Goal: Information Seeking & Learning: Learn about a topic

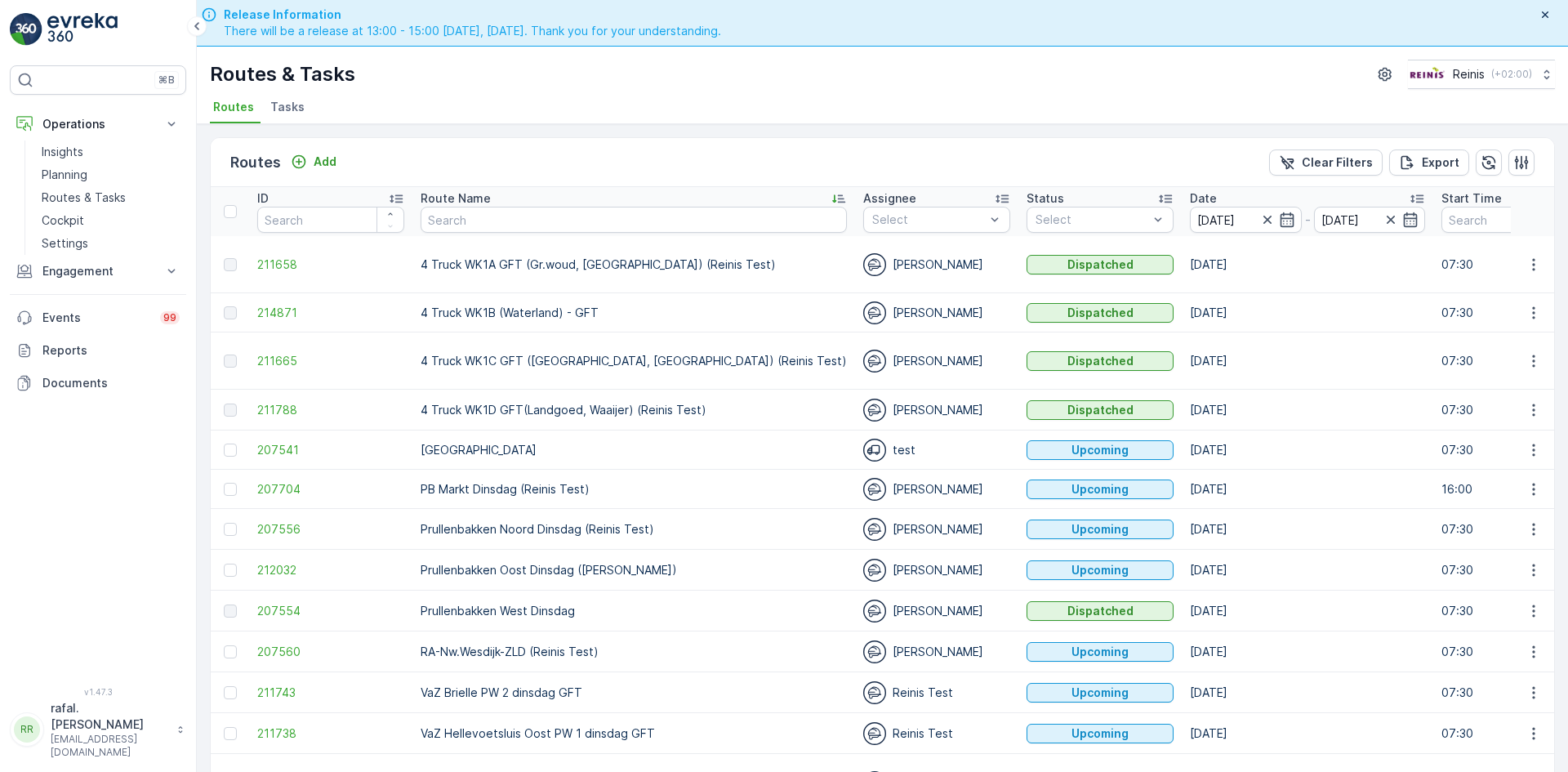
scroll to position [50, 0]
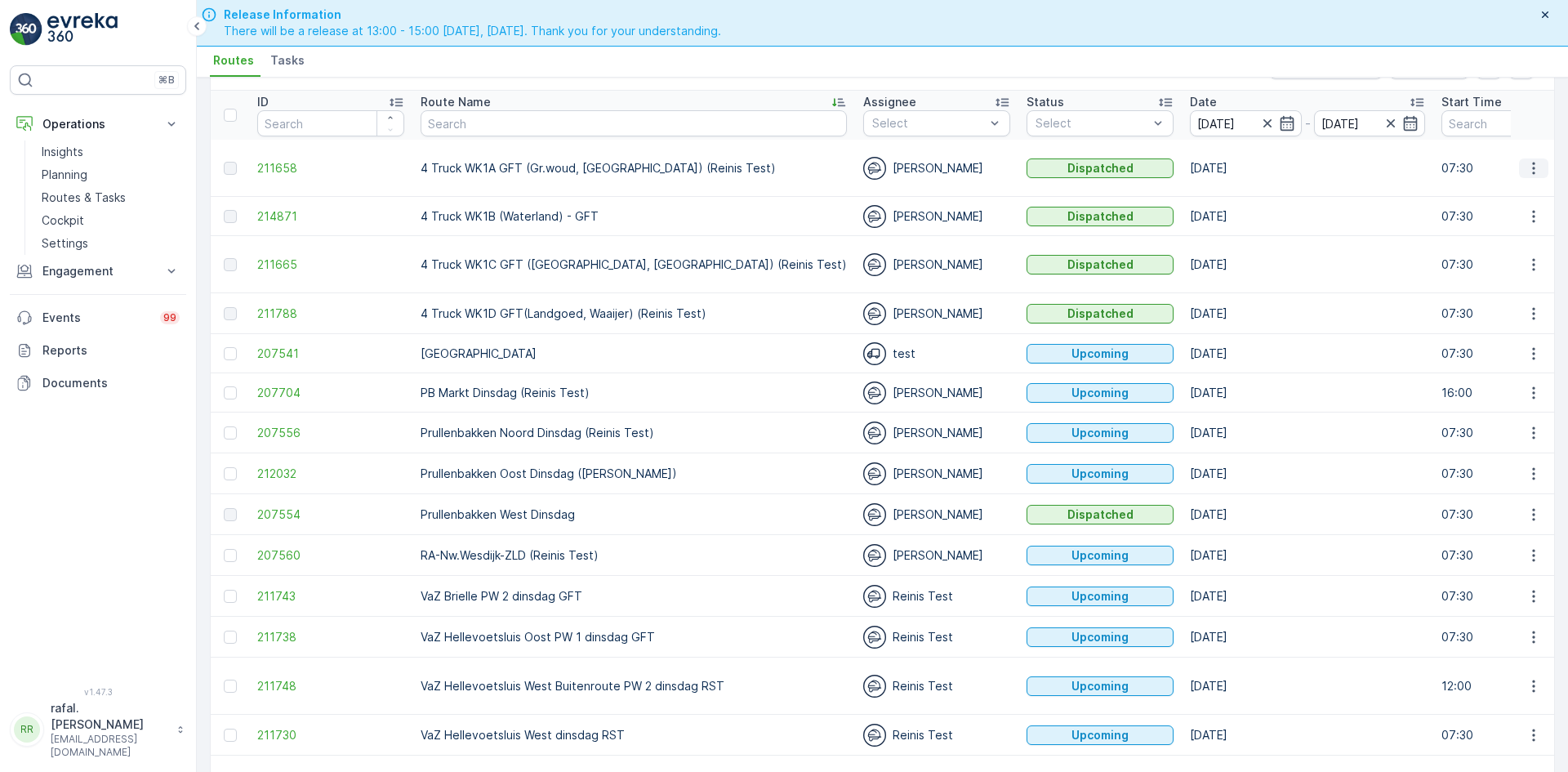
click at [1531, 170] on icon "button" at bounding box center [1534, 168] width 16 height 16
click at [1519, 188] on span "See More Details" at bounding box center [1496, 192] width 95 height 16
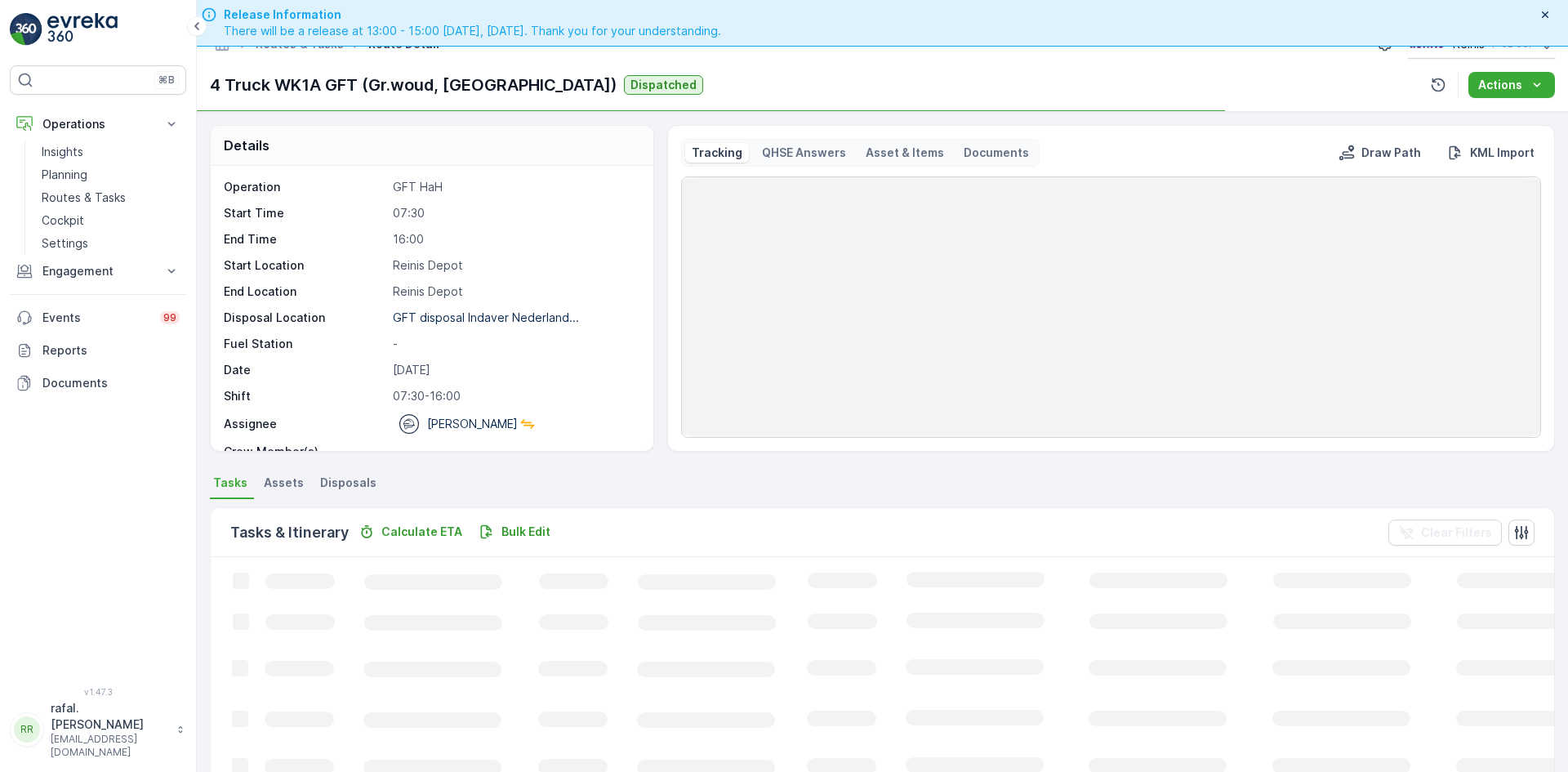
scroll to position [47, 0]
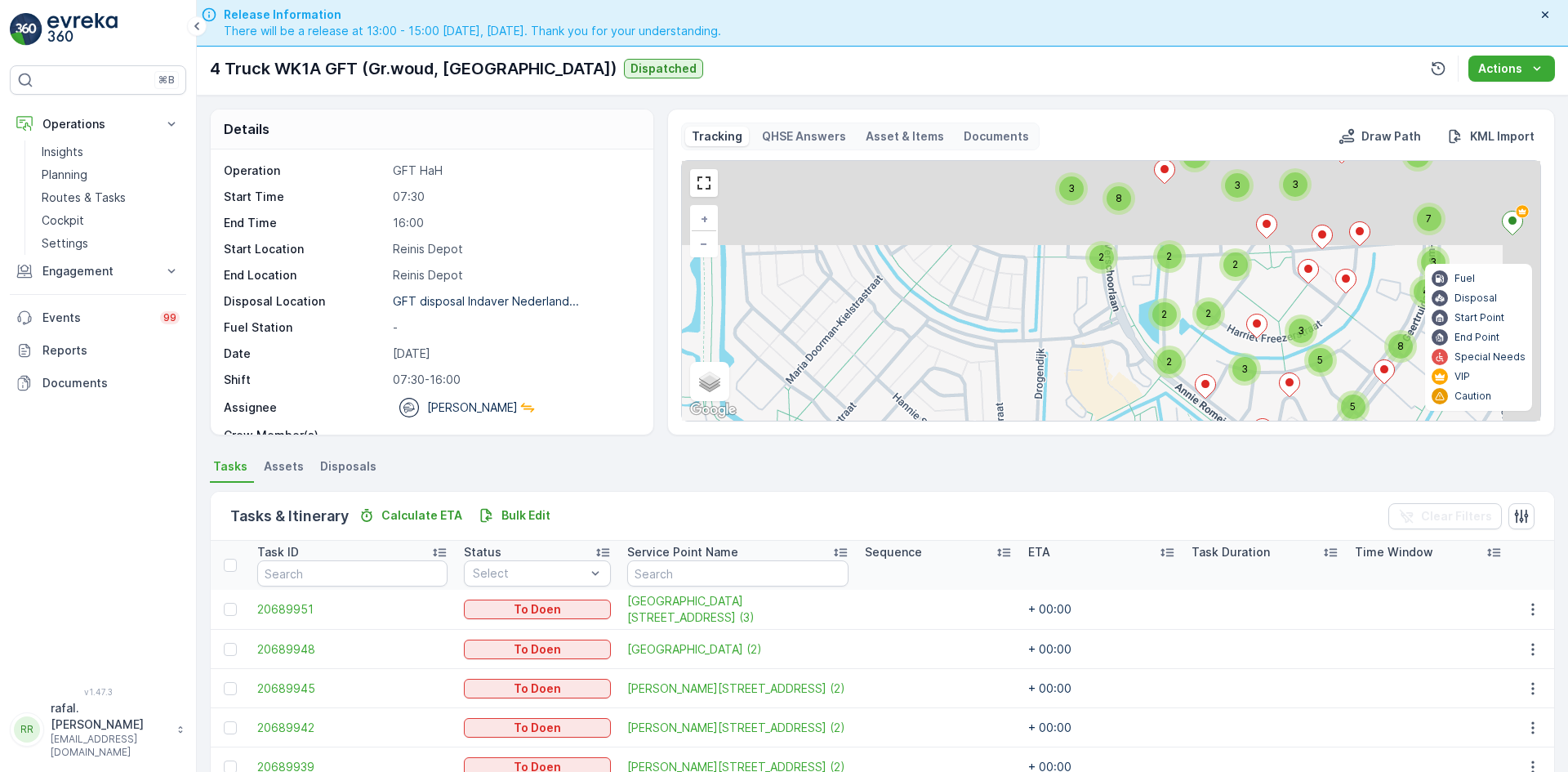
drag, startPoint x: 1311, startPoint y: 233, endPoint x: 1195, endPoint y: 373, distance: 181.8
click at [1200, 398] on icon at bounding box center [1205, 386] width 21 height 25
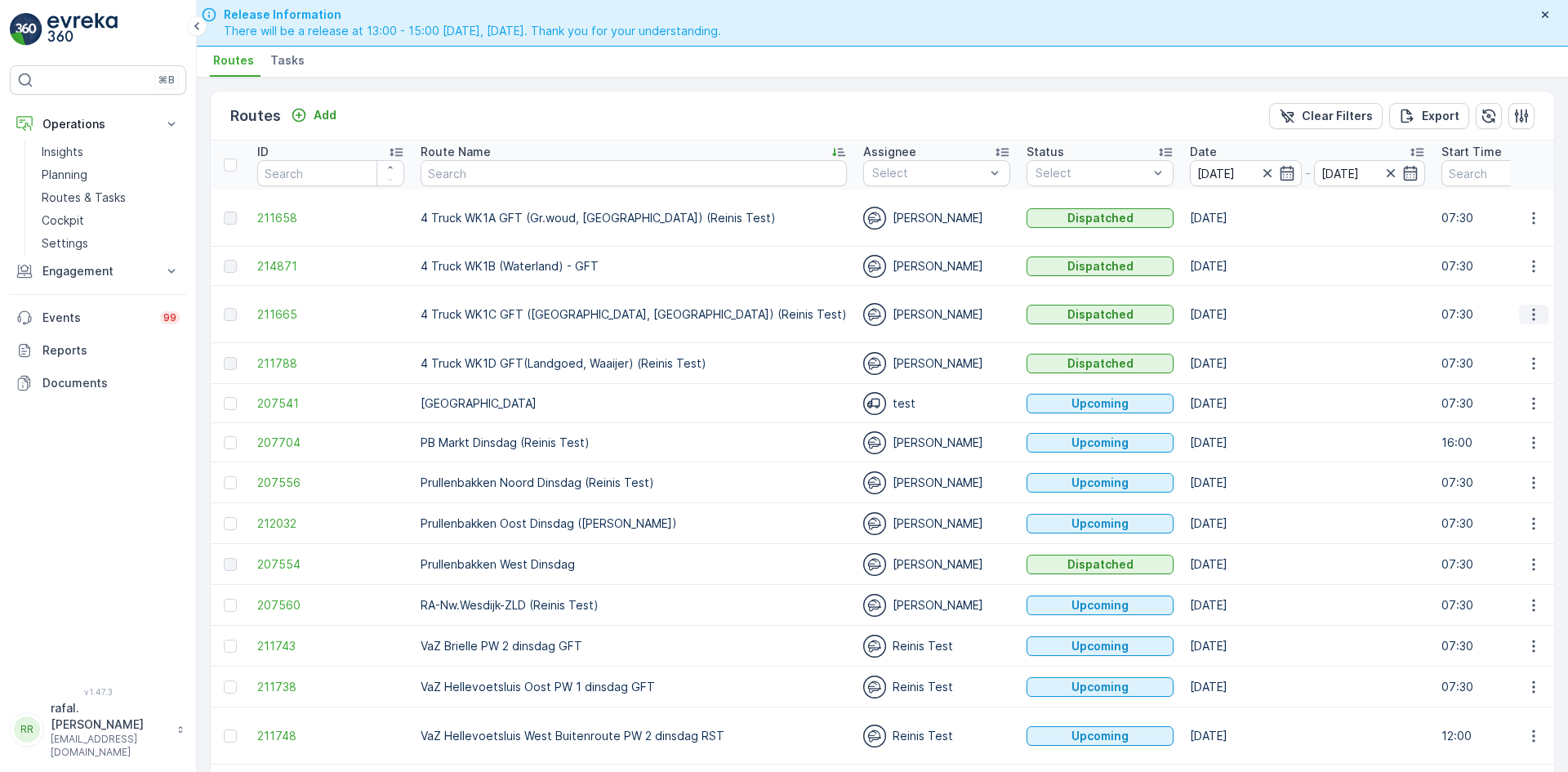
click at [1527, 310] on icon "button" at bounding box center [1534, 314] width 16 height 16
click at [1515, 331] on span "See More Details" at bounding box center [1496, 339] width 95 height 16
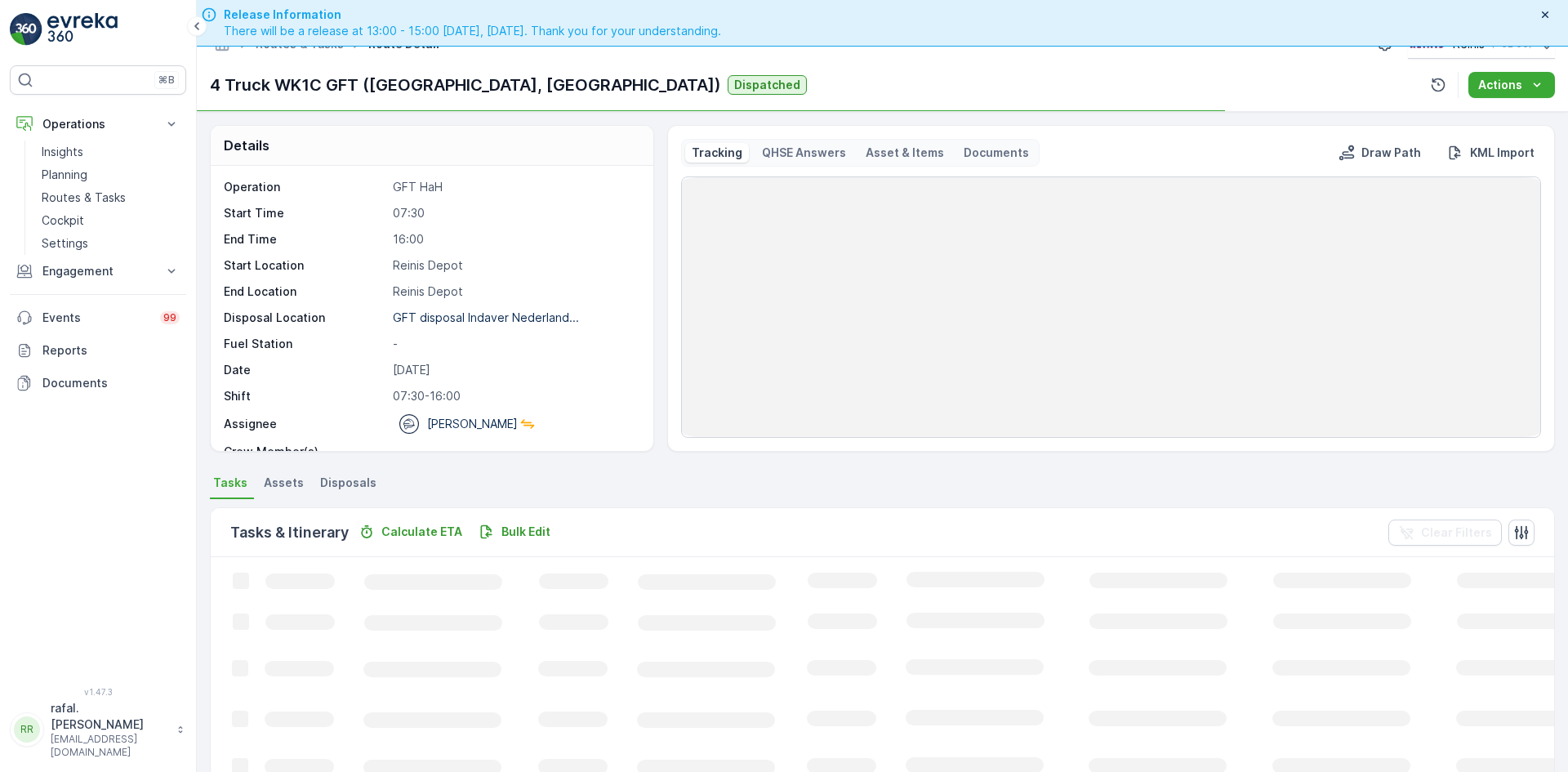
scroll to position [47, 0]
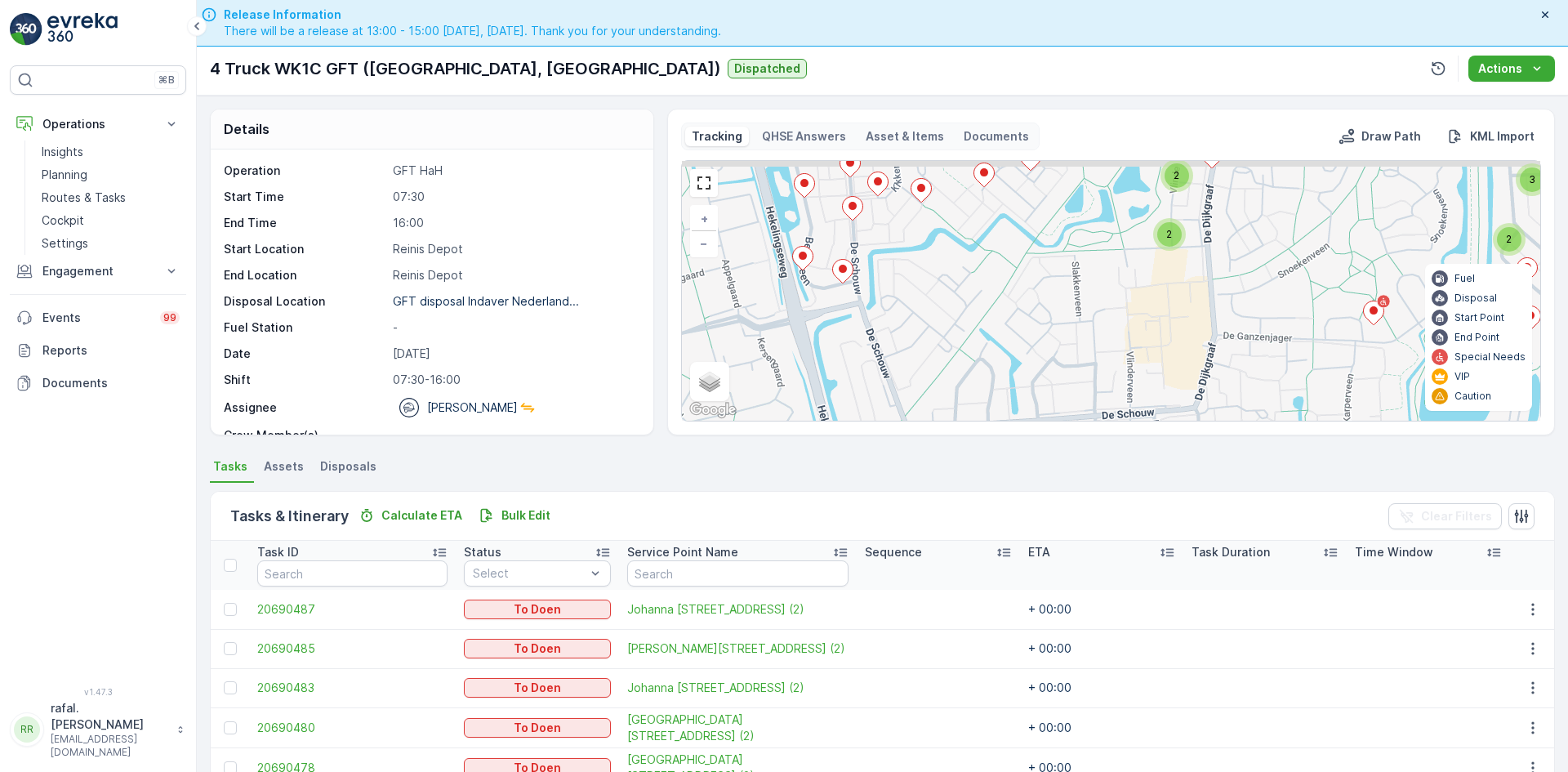
drag, startPoint x: 850, startPoint y: 226, endPoint x: 985, endPoint y: 355, distance: 186.7
click at [985, 354] on div "2 2 3 2 2 2 3 2 2 2 3 2 2 2 2 2 2 3 3 3 2 4 2 4 4 2 5 2 4 3 2 2 2 2 3 2 2 4 2 3…" at bounding box center [1111, 290] width 859 height 260
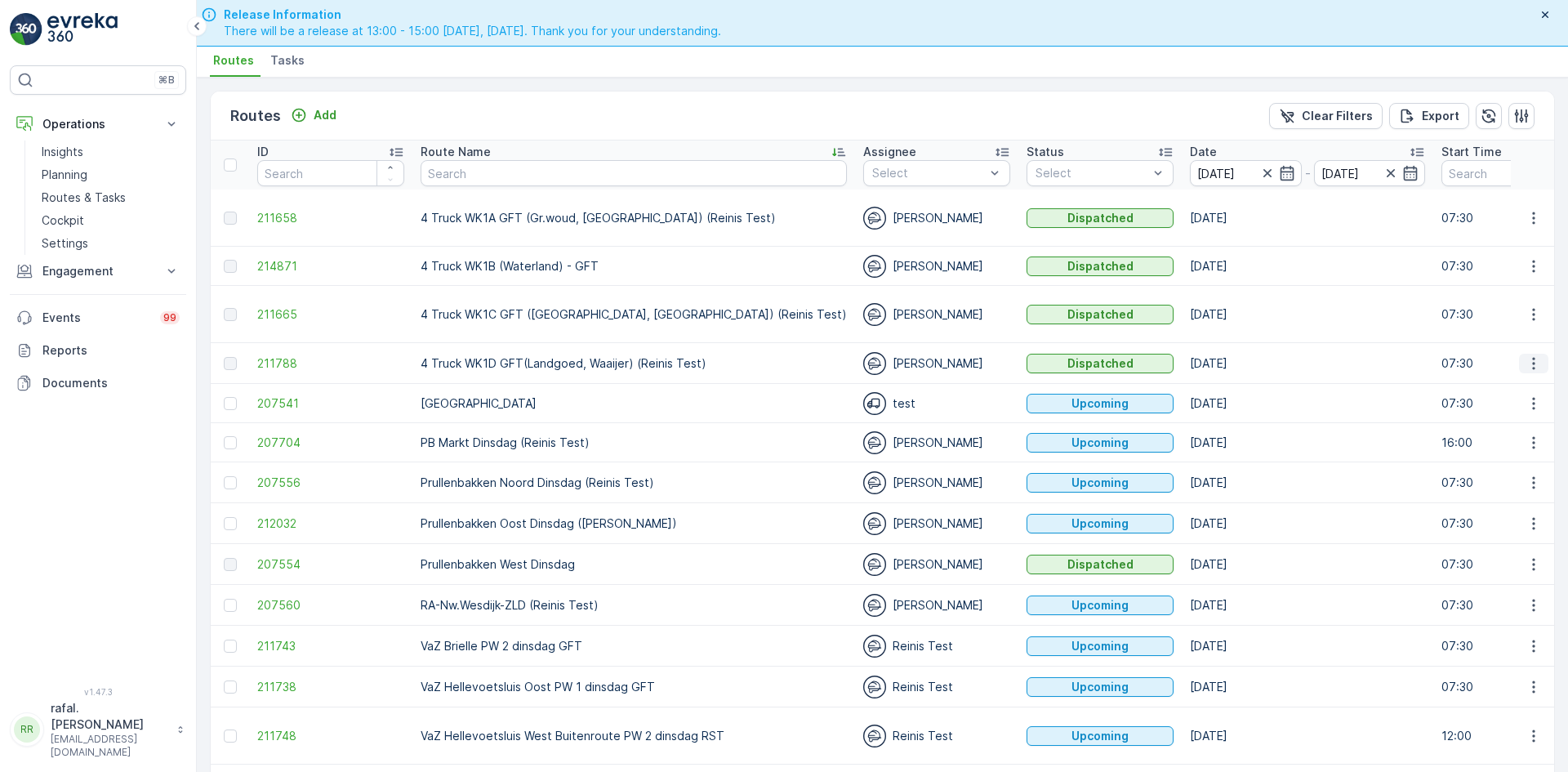
click at [1533, 364] on icon "button" at bounding box center [1534, 364] width 16 height 16
click at [1507, 385] on span "See More Details" at bounding box center [1496, 387] width 95 height 16
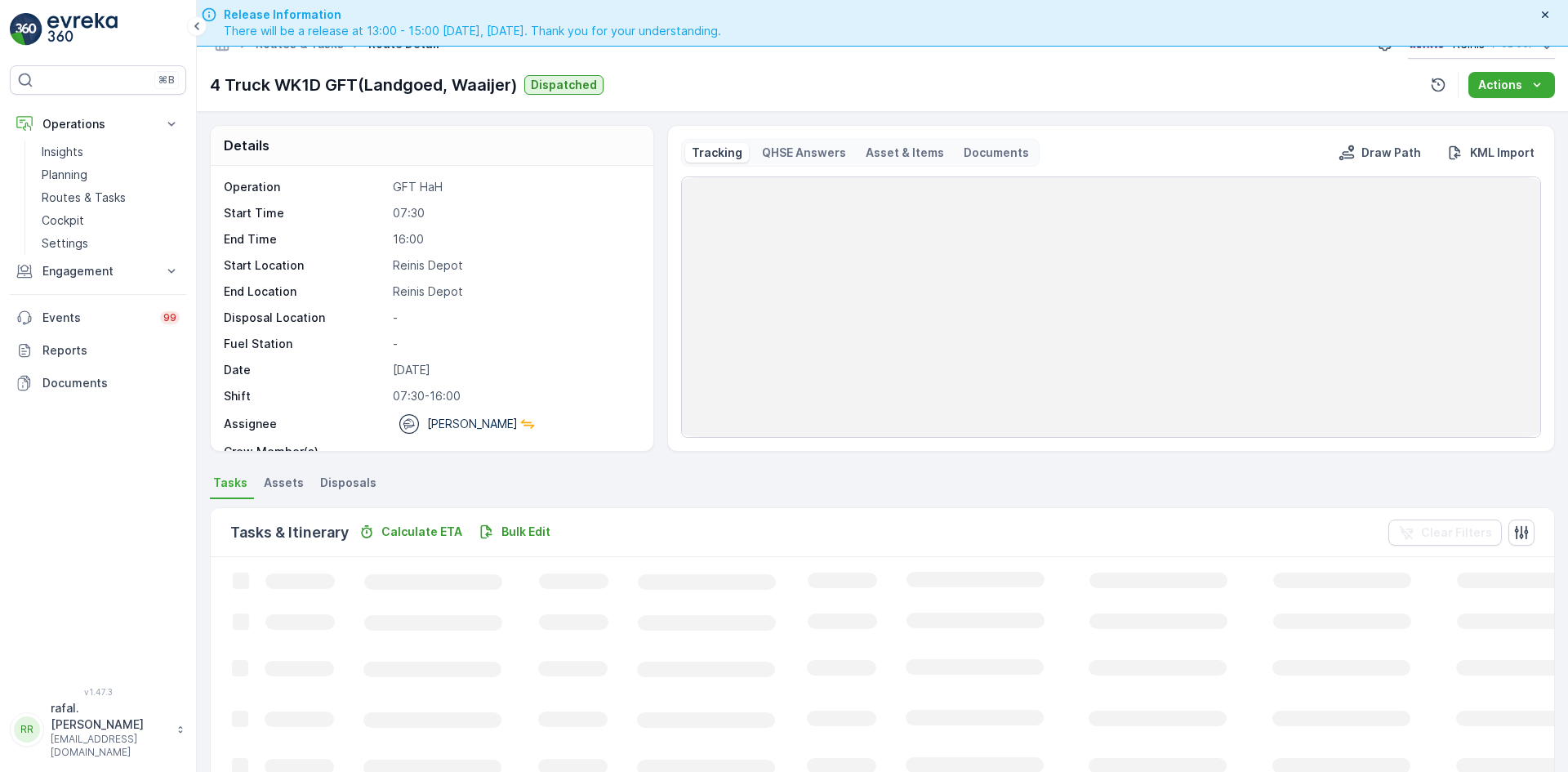
scroll to position [47, 0]
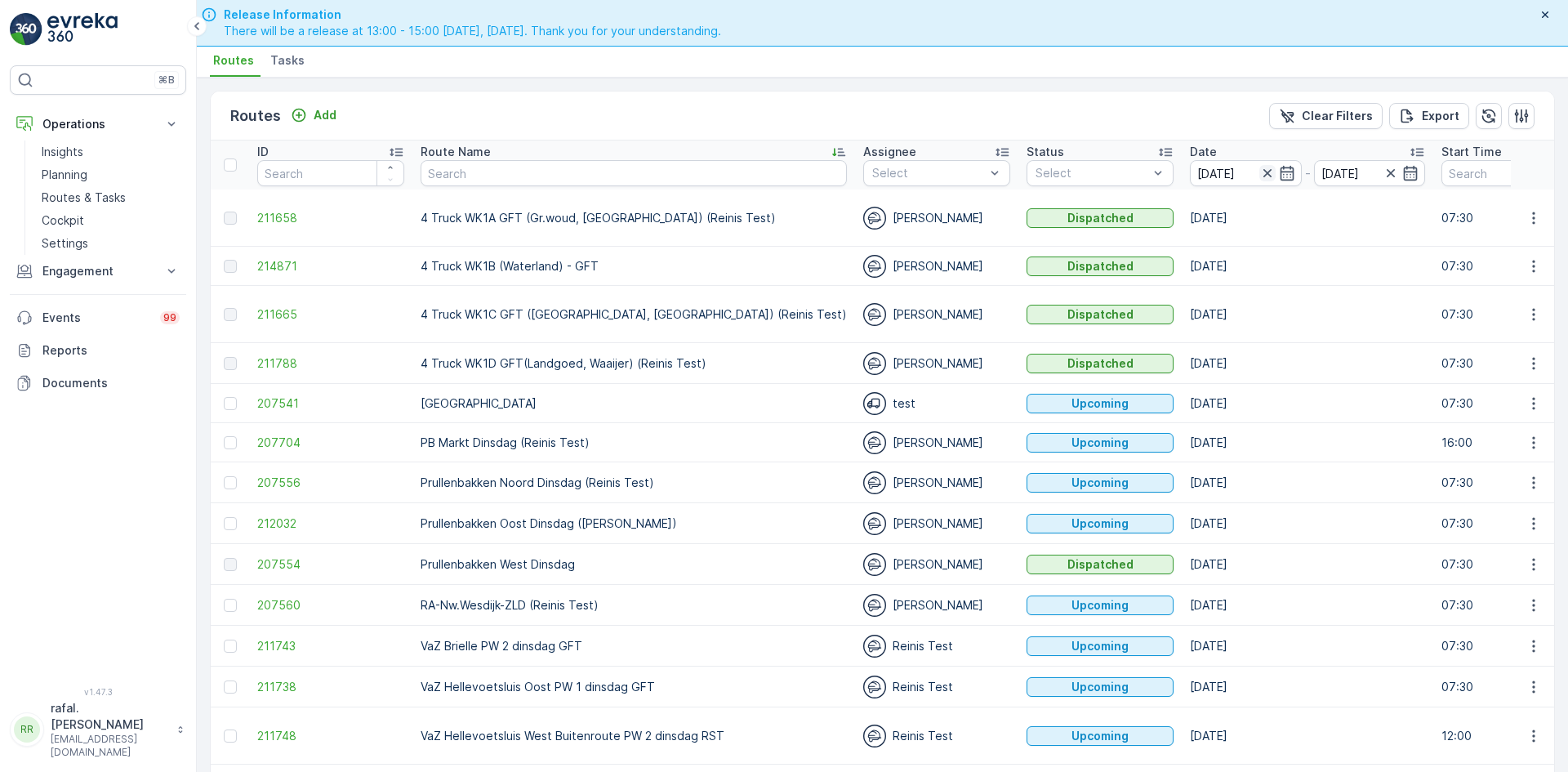
click at [1260, 168] on icon "button" at bounding box center [1268, 173] width 16 height 16
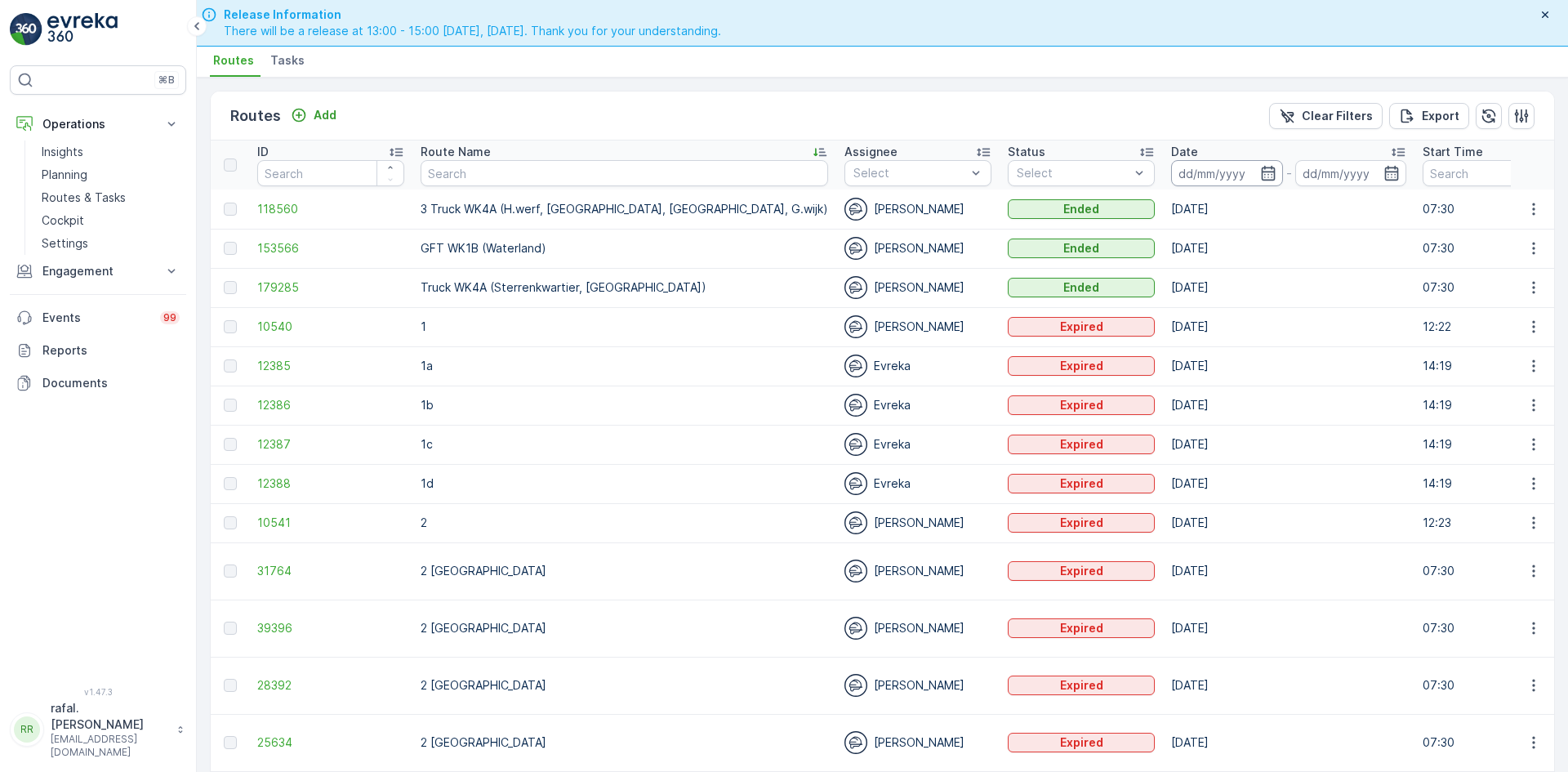
click at [1172, 175] on input at bounding box center [1227, 173] width 112 height 26
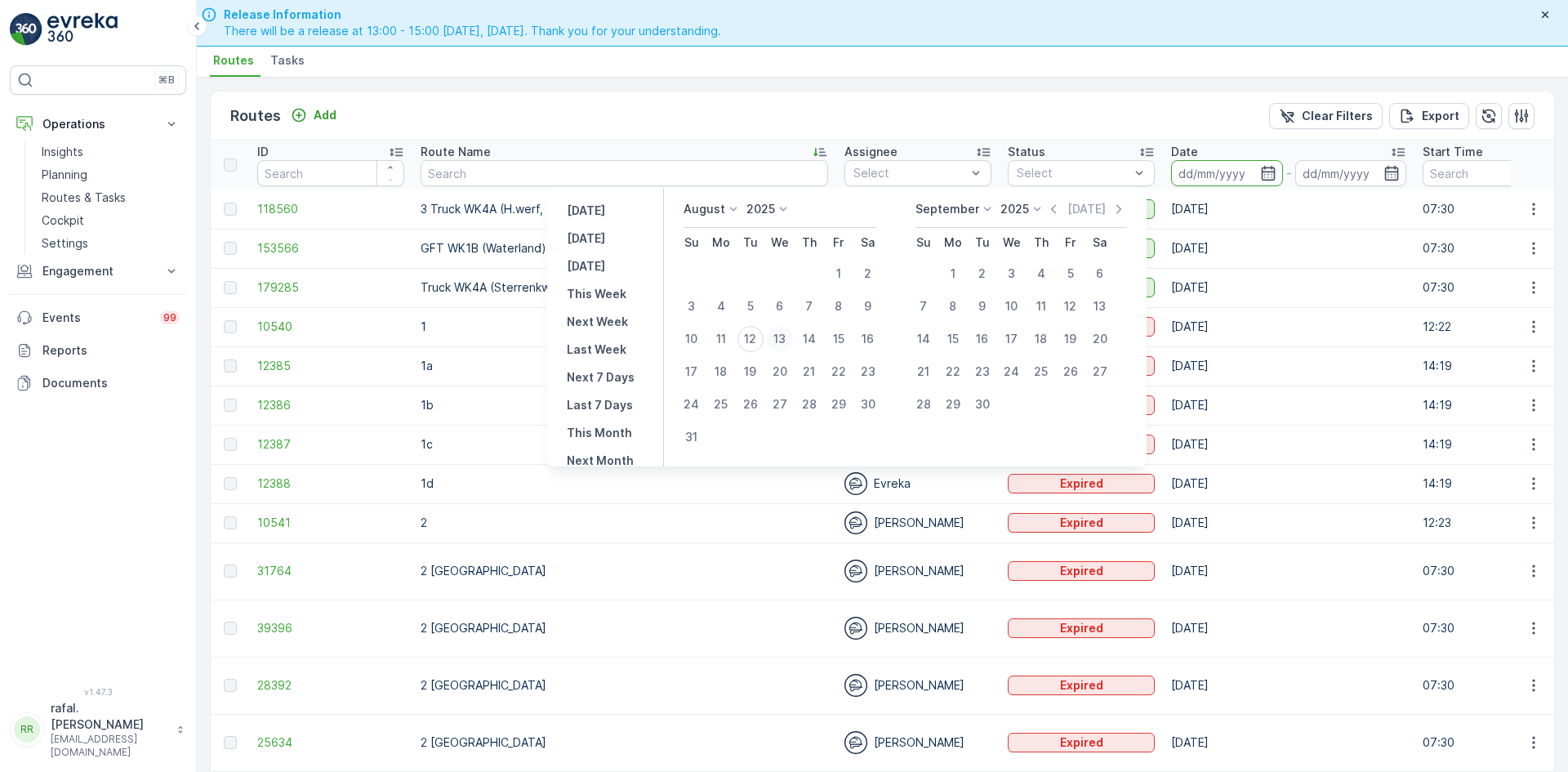
click at [787, 334] on div "13" at bounding box center [780, 339] width 26 height 26
type input "[DATE]"
click at [787, 334] on div "13" at bounding box center [780, 339] width 26 height 26
type input "[DATE]"
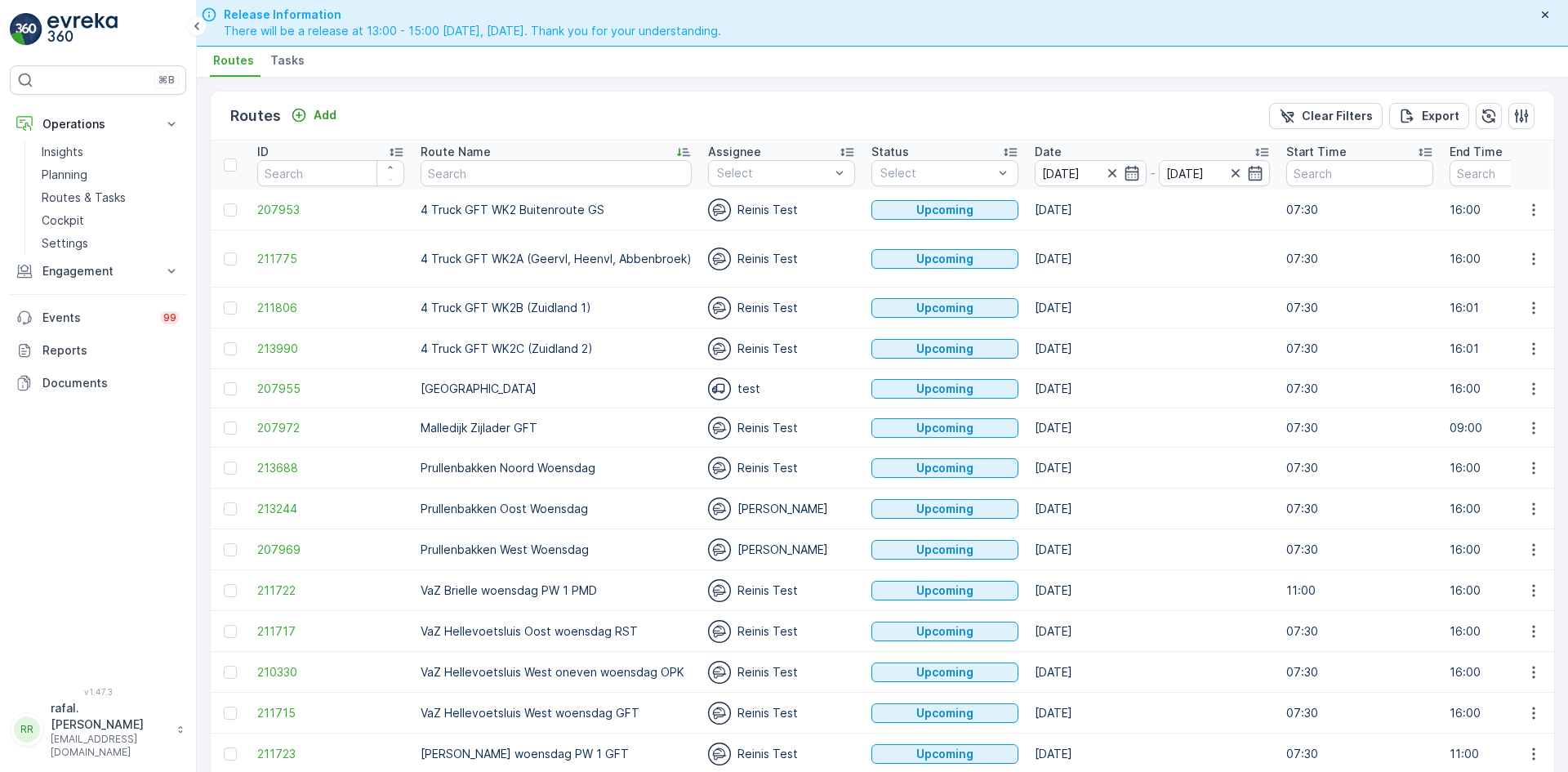
click at [677, 146] on icon at bounding box center [683, 152] width 16 height 16
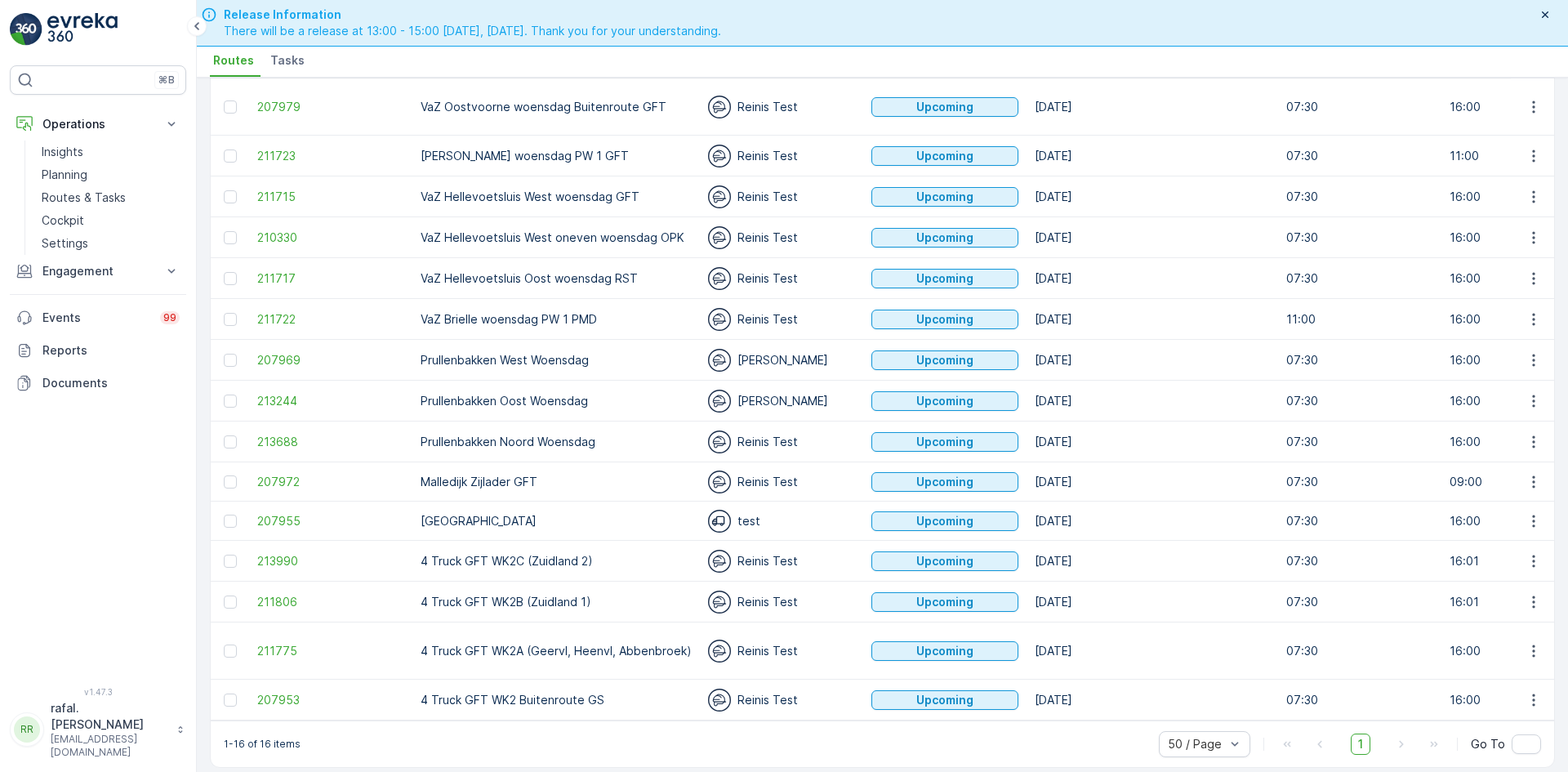
scroll to position [153, 0]
click at [1532, 554] on icon "button" at bounding box center [1533, 560] width 2 height 12
click at [1522, 558] on div "See More Details" at bounding box center [1505, 568] width 126 height 23
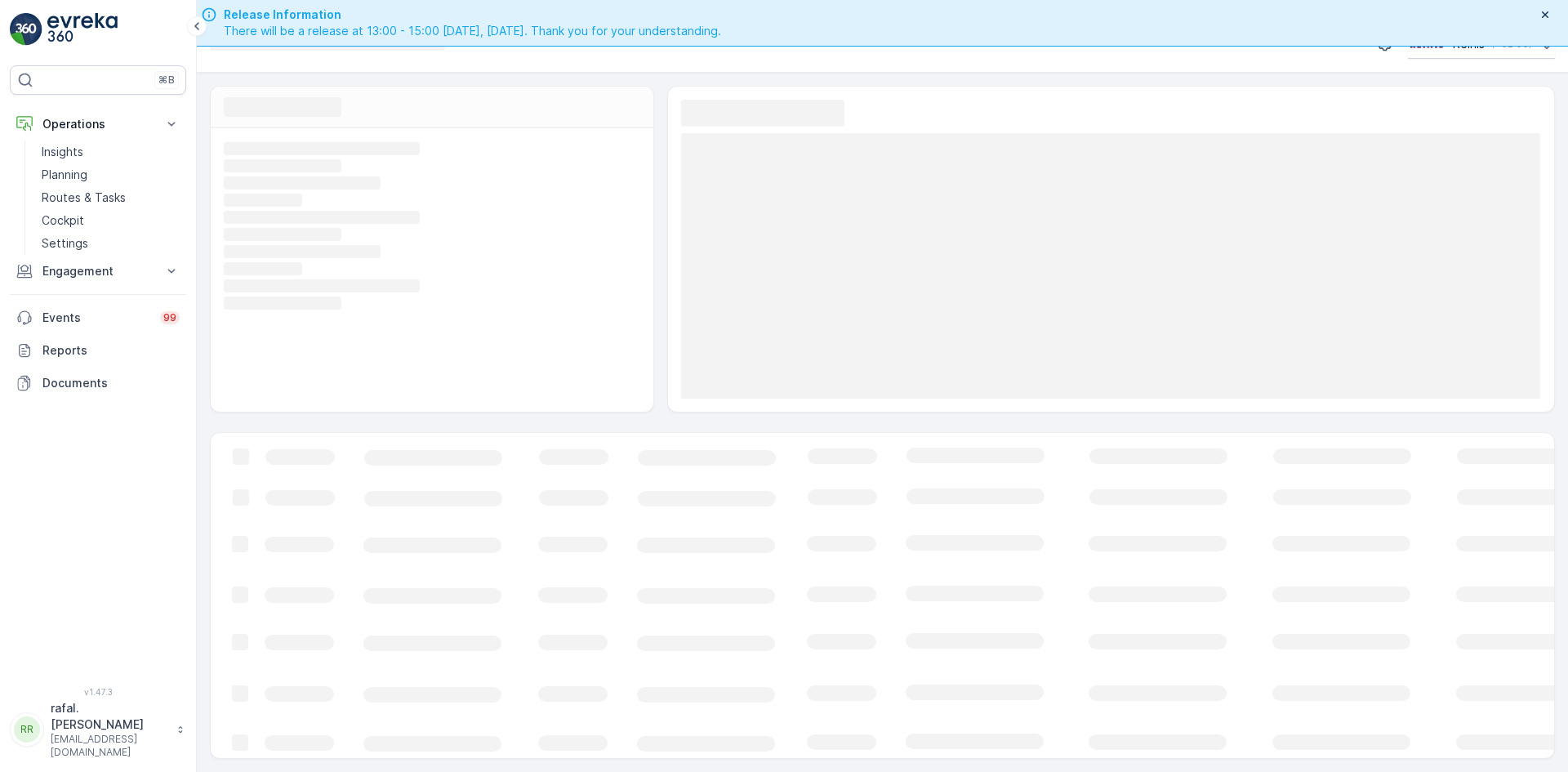
scroll to position [47, 0]
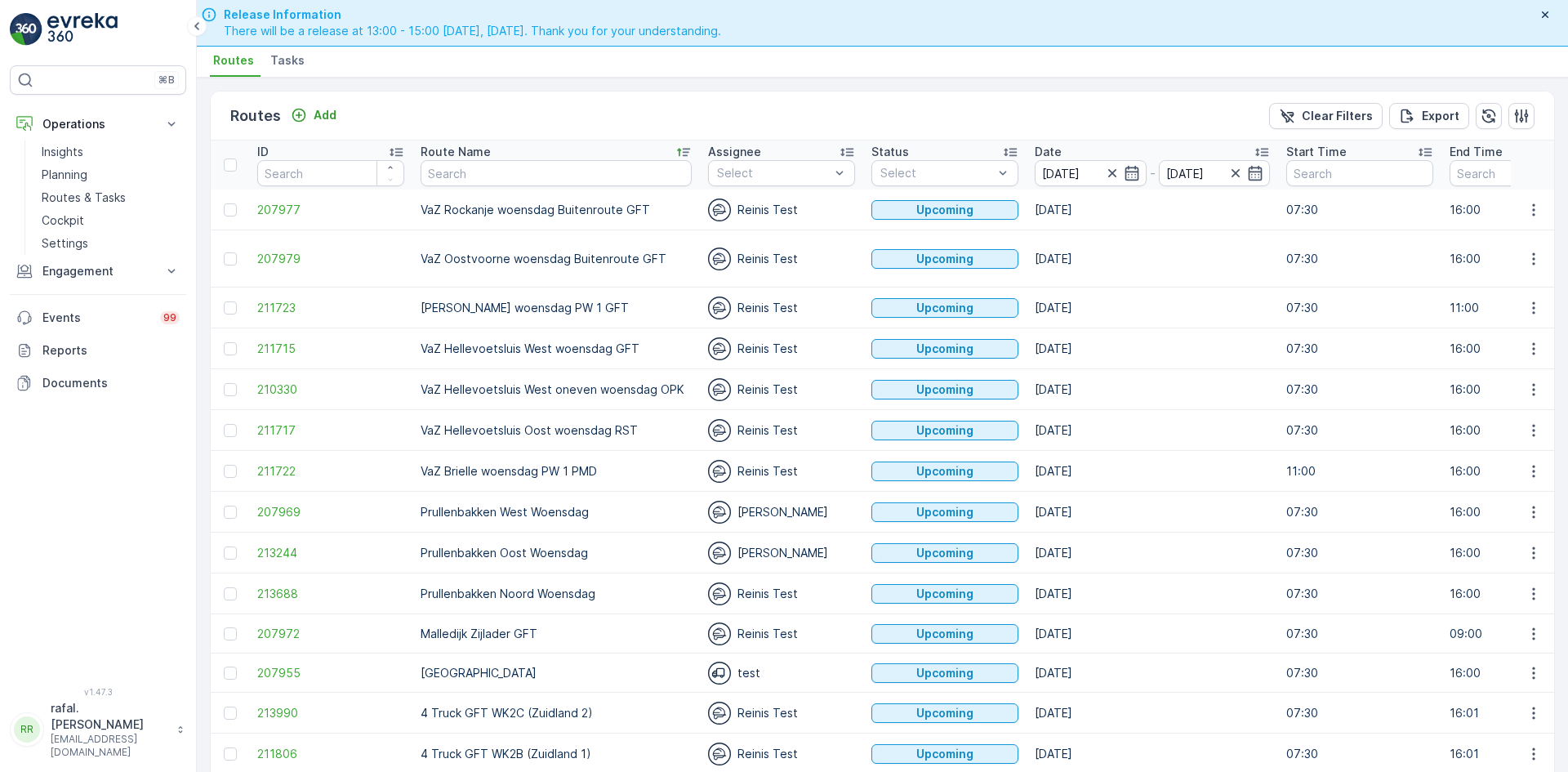
scroll to position [153, 0]
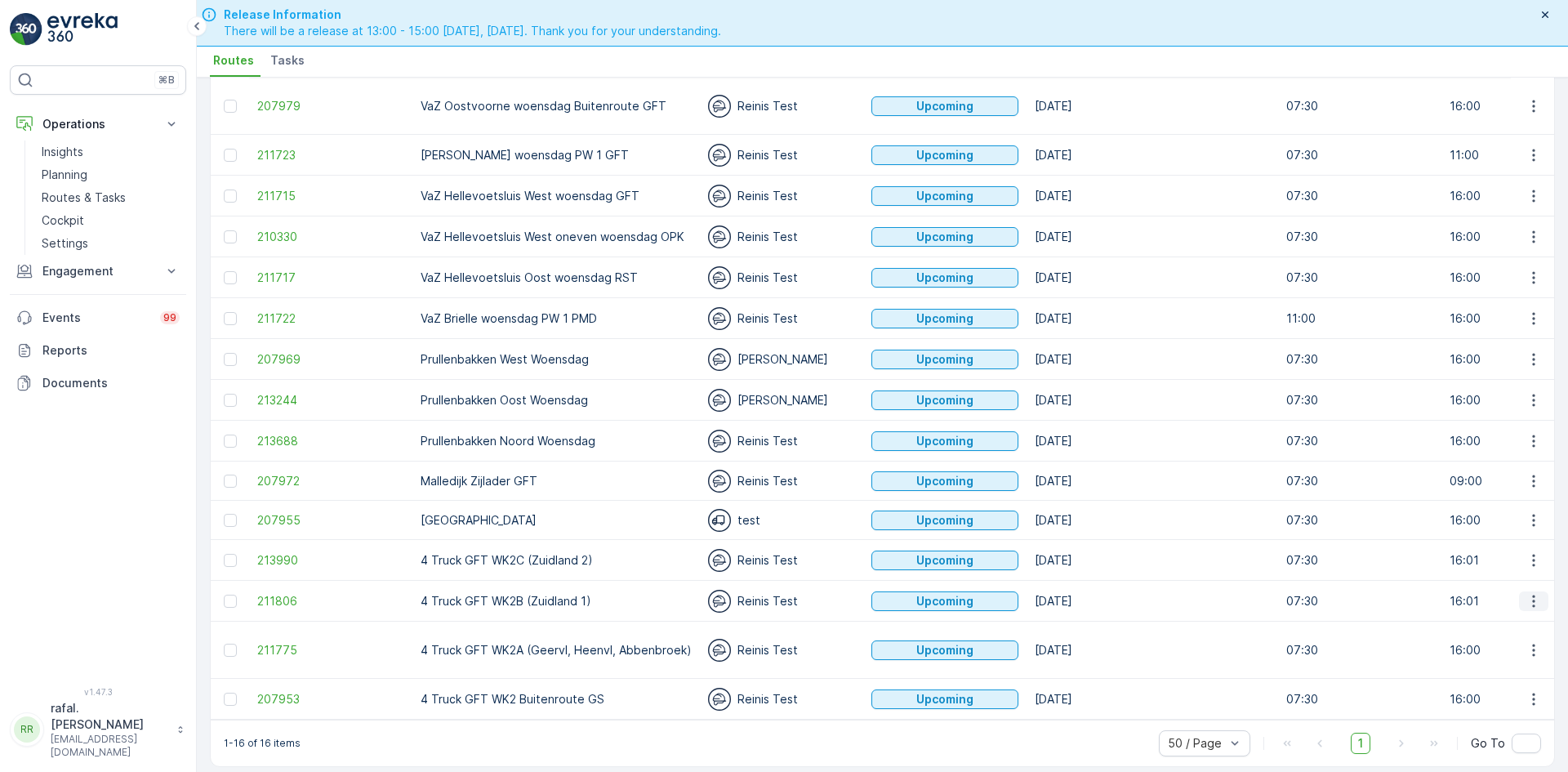
click at [1526, 594] on icon "button" at bounding box center [1534, 602] width 16 height 16
click at [1517, 610] on span "See More Details" at bounding box center [1496, 609] width 95 height 16
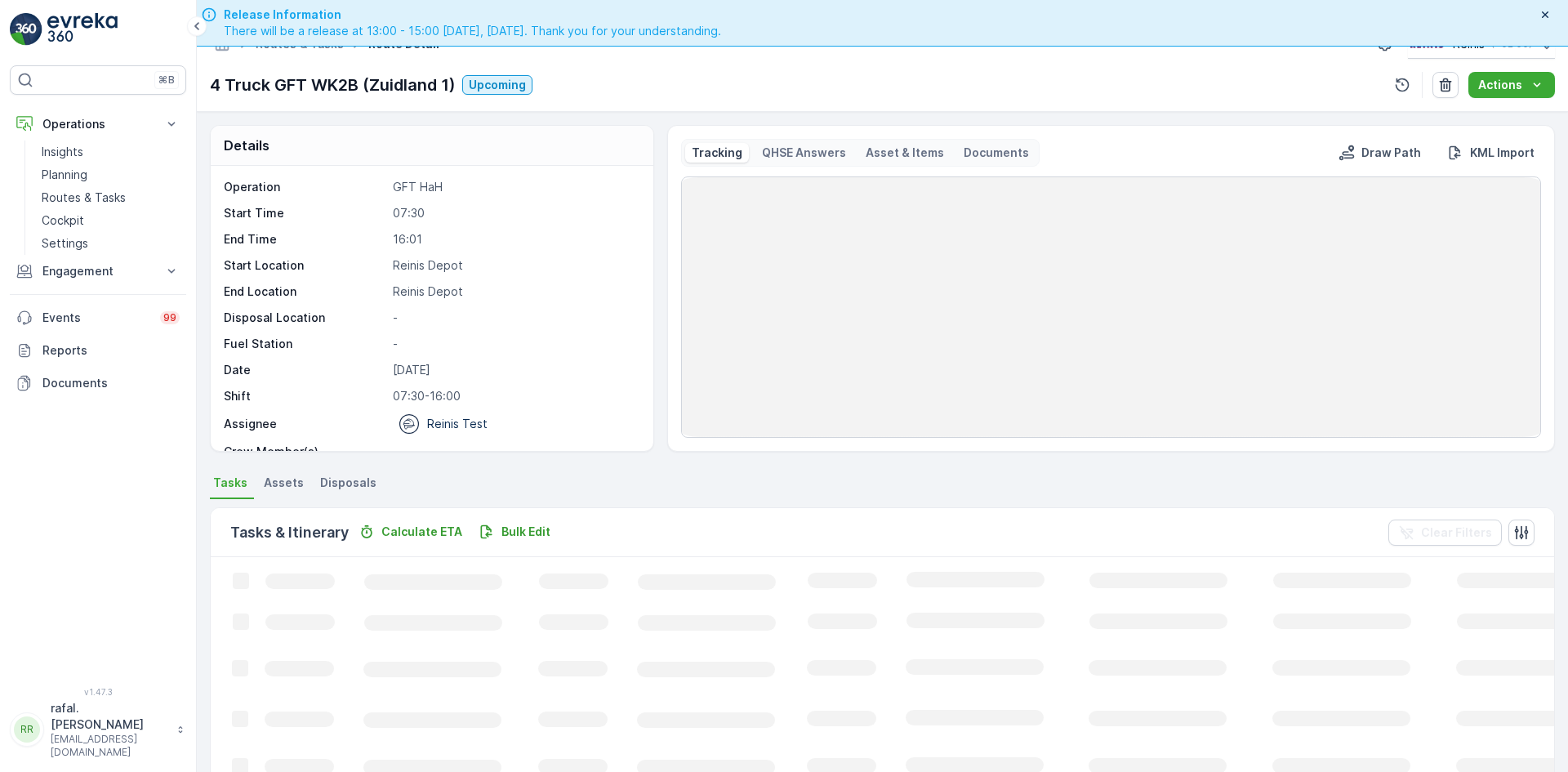
scroll to position [47, 0]
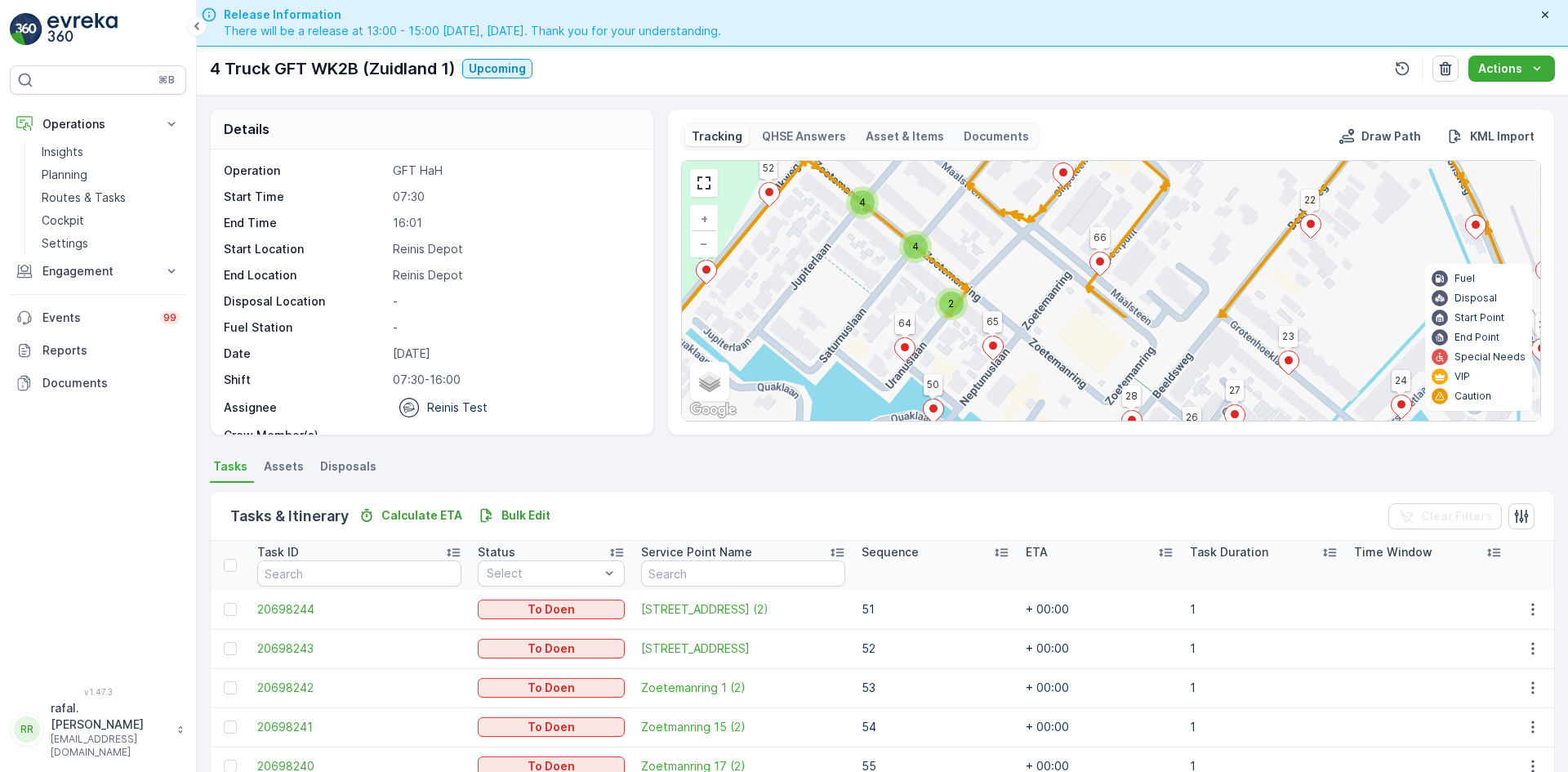
drag, startPoint x: 1102, startPoint y: 308, endPoint x: 1181, endPoint y: 173, distance: 156.4
click at [1181, 173] on div "2 2 2 4 4 2 2 2 2 2 2 3 2 2 36 42 78 65 22 24 34 30 33 37 39 38 50 49 64 51 43 …" at bounding box center [1111, 290] width 859 height 260
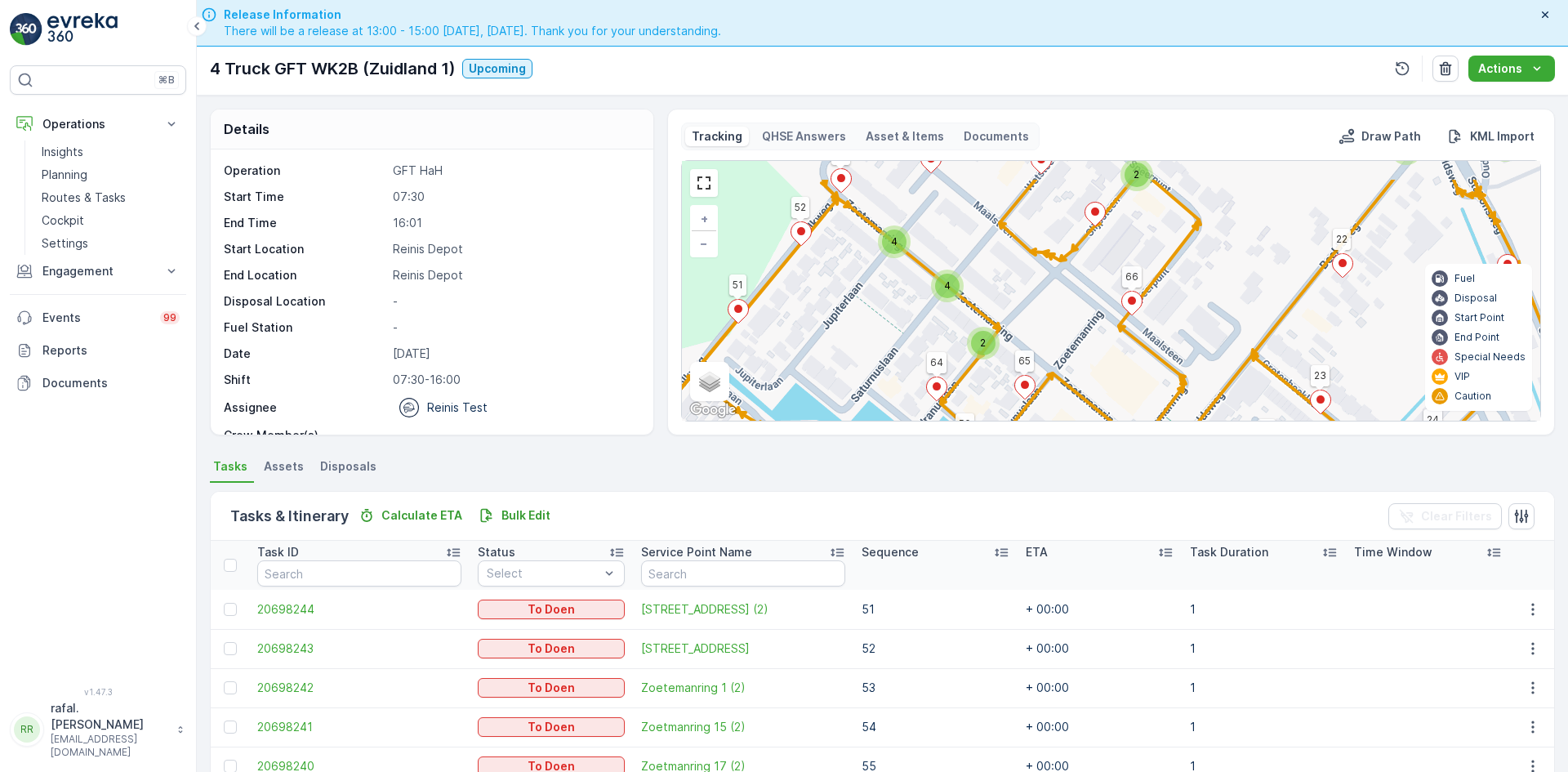
drag, startPoint x: 1010, startPoint y: 253, endPoint x: 1085, endPoint y: 409, distance: 173.1
click at [1085, 409] on div "2 2 2 4 4 2 2 2 2 2 2 3 2 2 36 42 78 65 22 24 34 30 33 37 39 38 50 49 64 51 43 …" at bounding box center [1111, 290] width 859 height 260
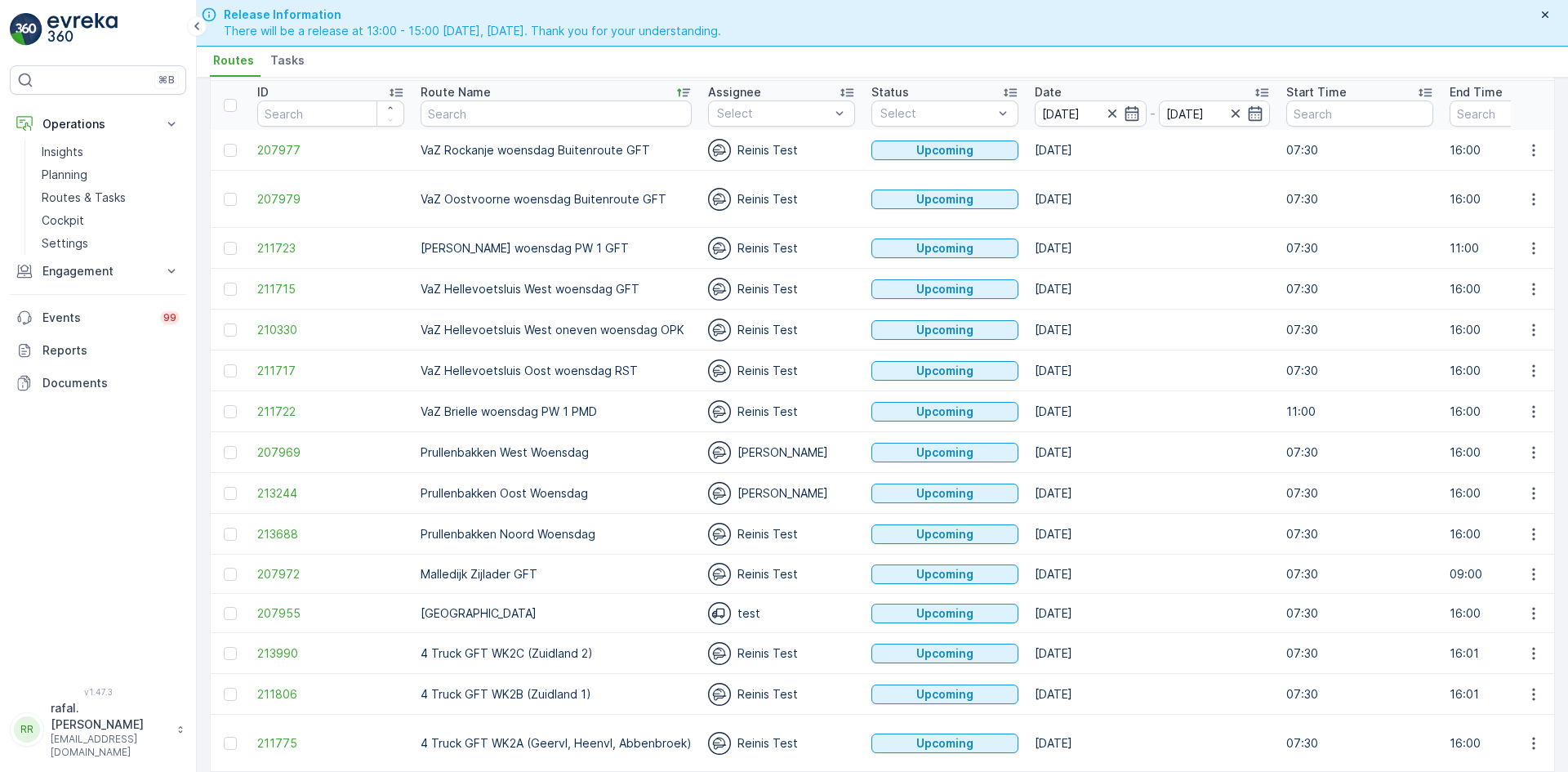
scroll to position [153, 0]
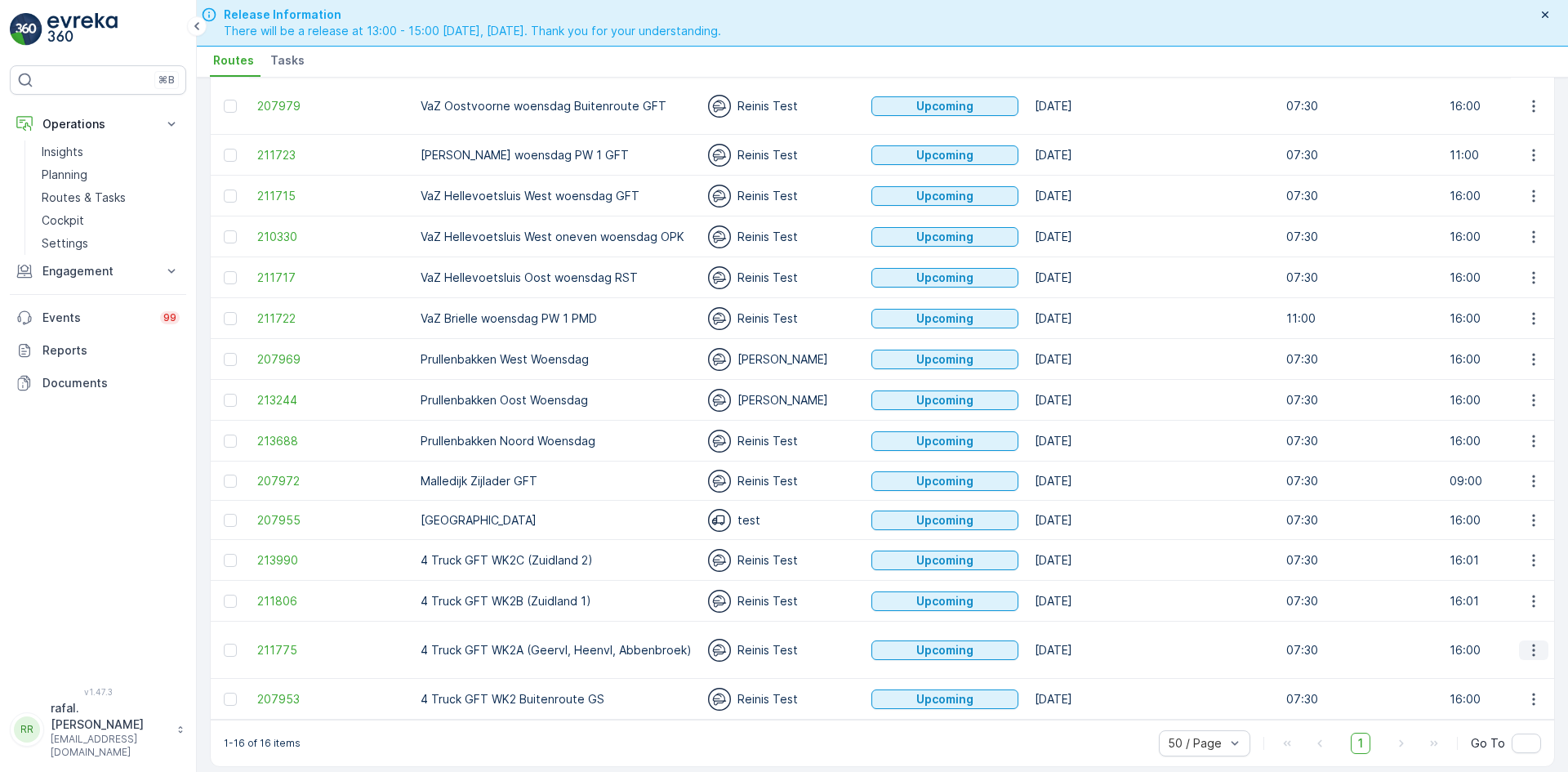
click at [1535, 642] on icon "button" at bounding box center [1534, 650] width 16 height 16
click at [1480, 486] on span "See More Details" at bounding box center [1496, 488] width 95 height 16
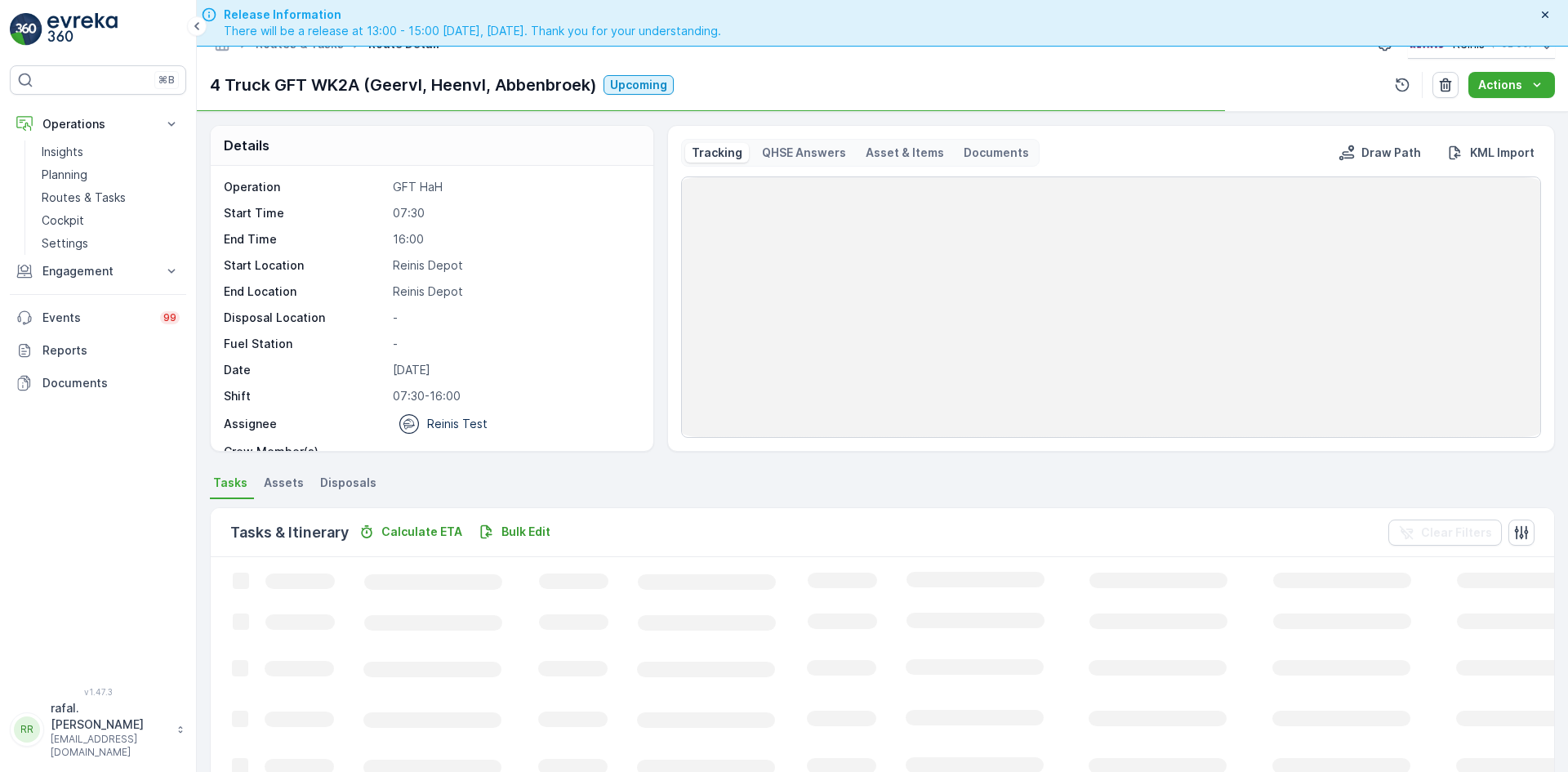
scroll to position [47, 0]
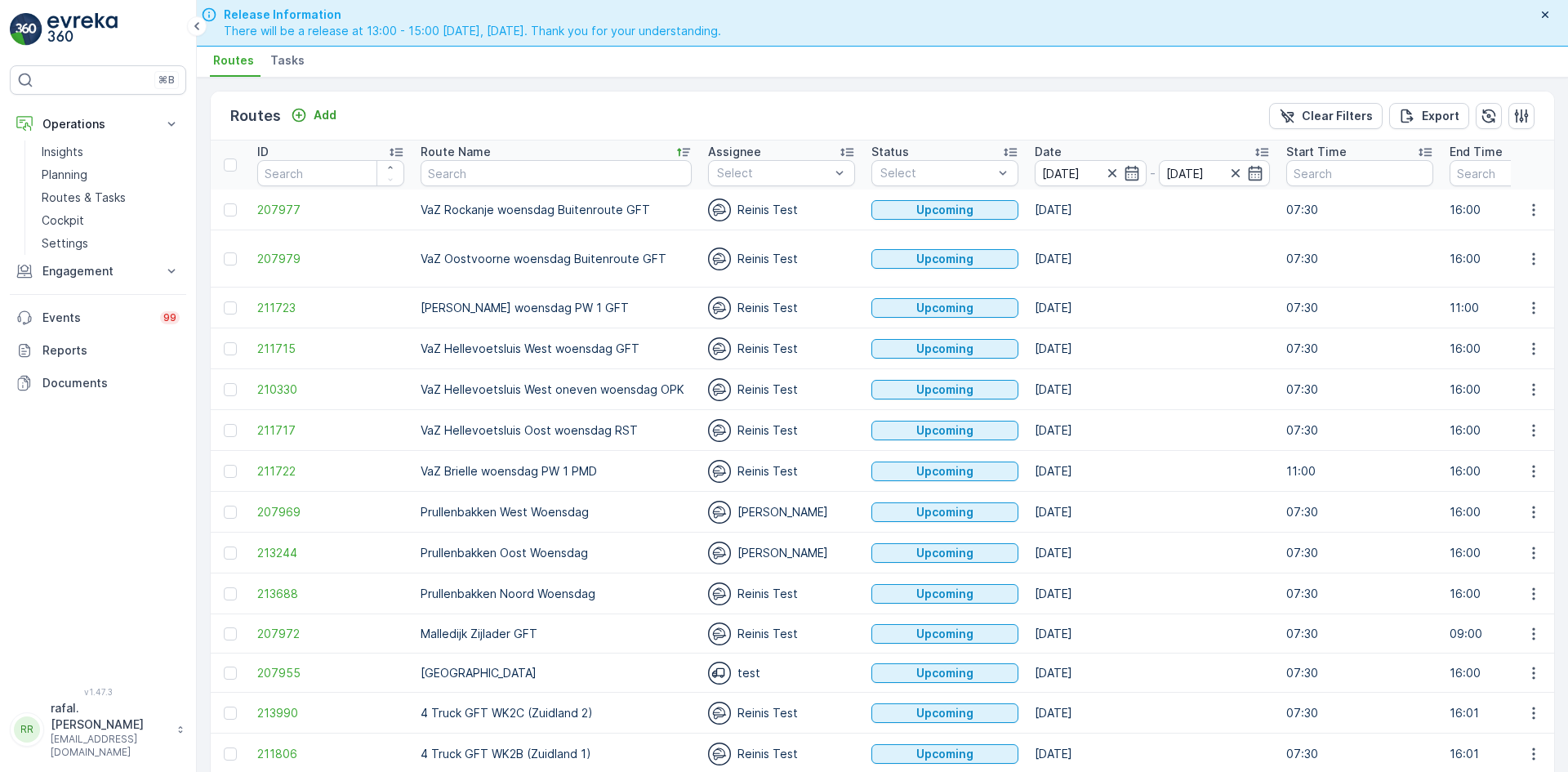
scroll to position [153, 0]
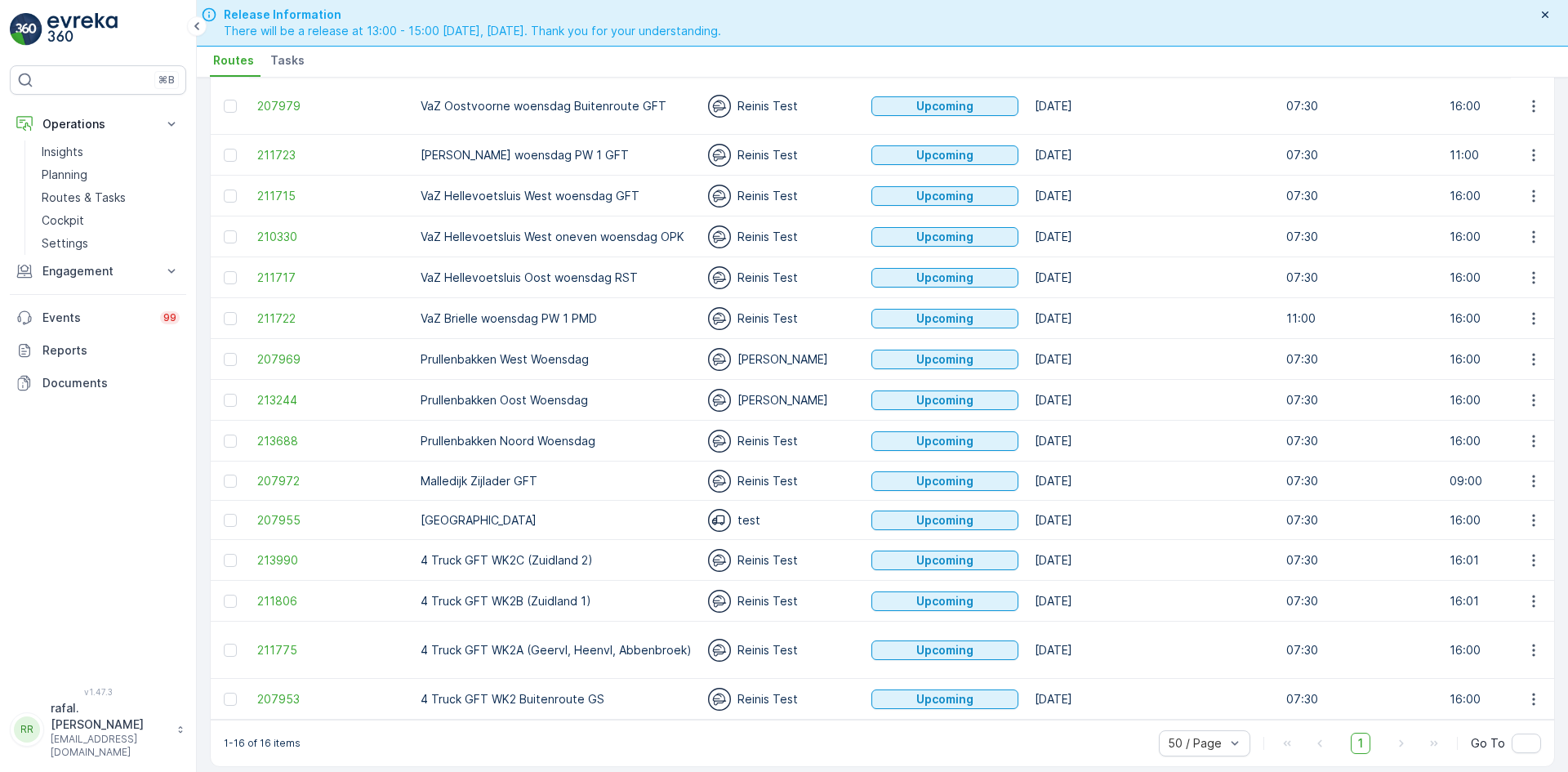
click at [1547, 684] on td at bounding box center [1533, 699] width 45 height 41
click at [1535, 692] on icon "button" at bounding box center [1534, 700] width 16 height 16
click at [1471, 534] on span "See More Details" at bounding box center [1496, 537] width 95 height 16
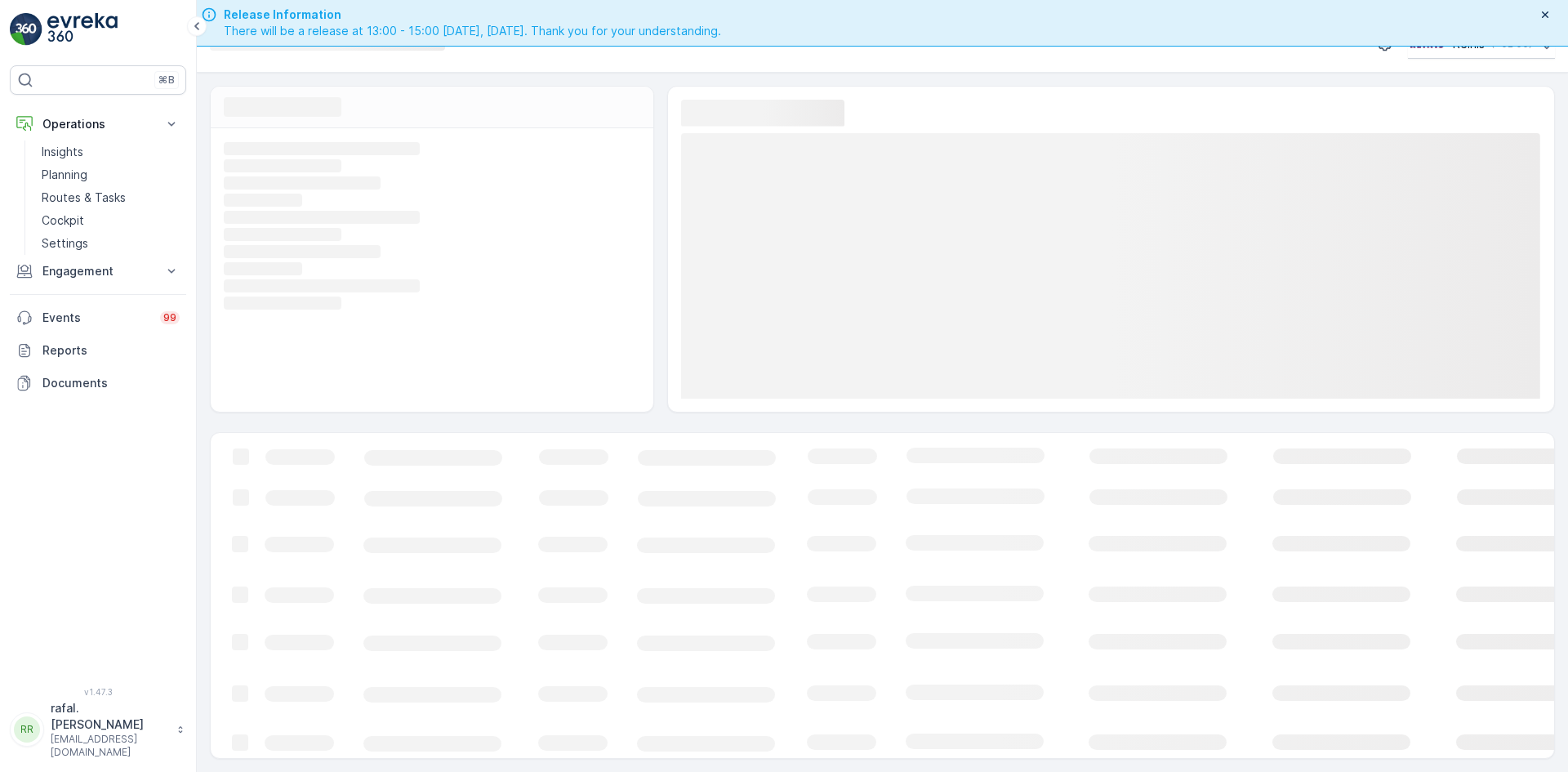
scroll to position [47, 0]
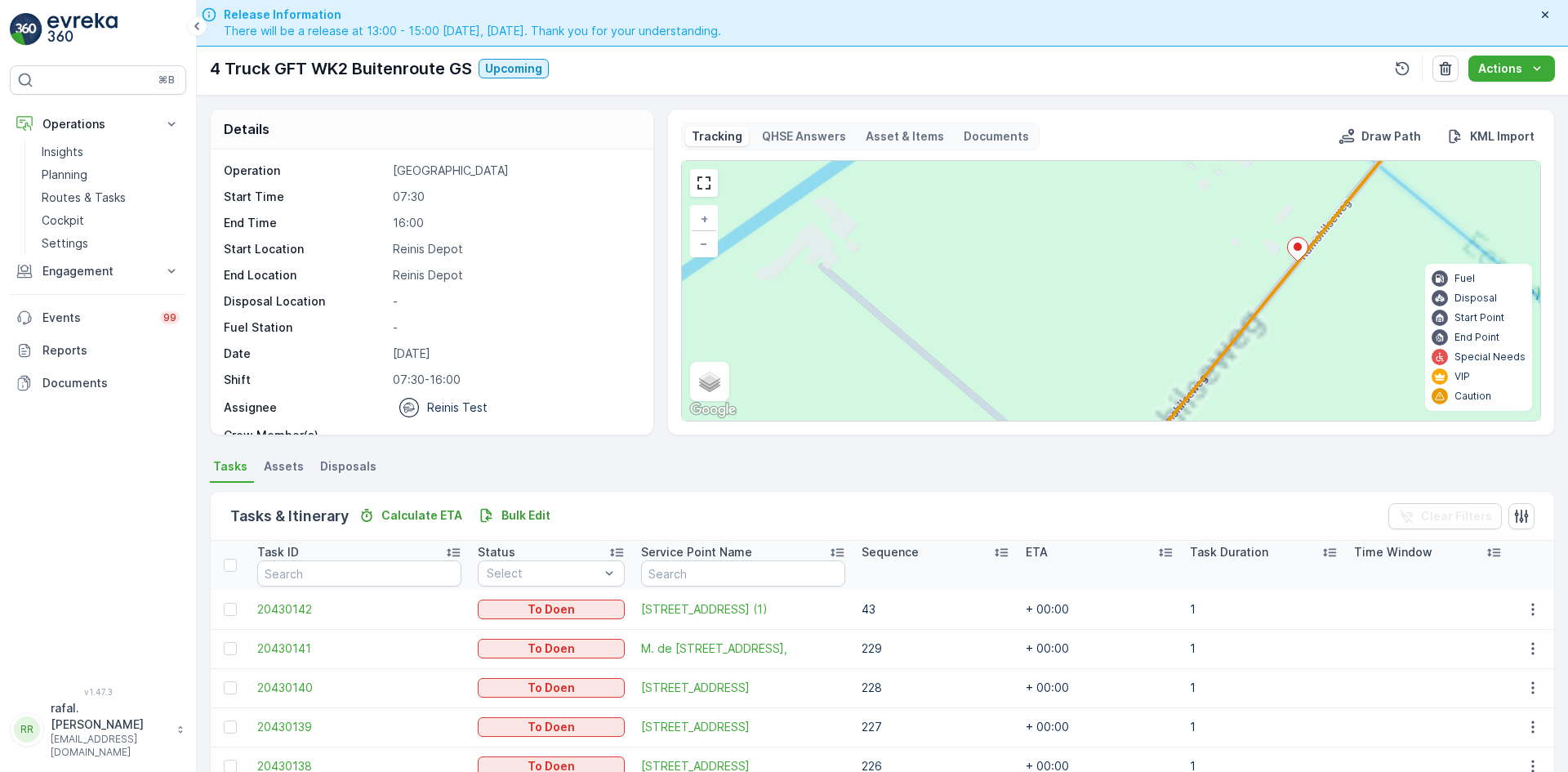
drag, startPoint x: 1220, startPoint y: 254, endPoint x: 914, endPoint y: 370, distance: 327.2
click at [914, 370] on div "3 2 2 2 2 6 2 2 2 3 2 3 2 6 2 2 2 4 2 3 2 2 2 2 2 3 2 2 2 2 2 3 2 2 7 6 2 2 2 2…" at bounding box center [1111, 290] width 859 height 260
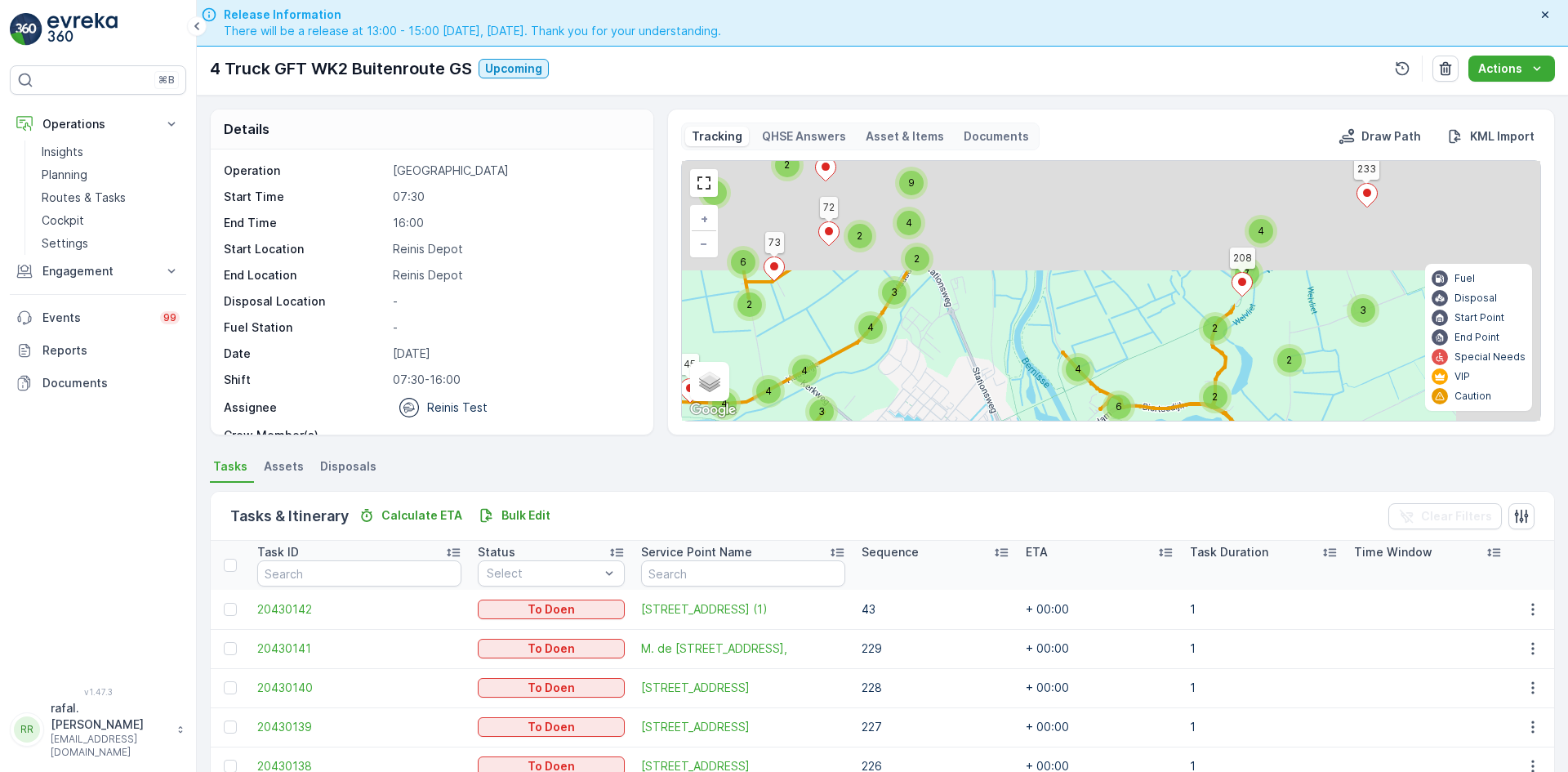
drag, startPoint x: 1297, startPoint y: 305, endPoint x: 897, endPoint y: 458, distance: 428.3
click at [897, 459] on div "Details Operation Huis aan Huis Start Time 07:30 End Time 16:00 Start Location …" at bounding box center [883, 433] width 1372 height 677
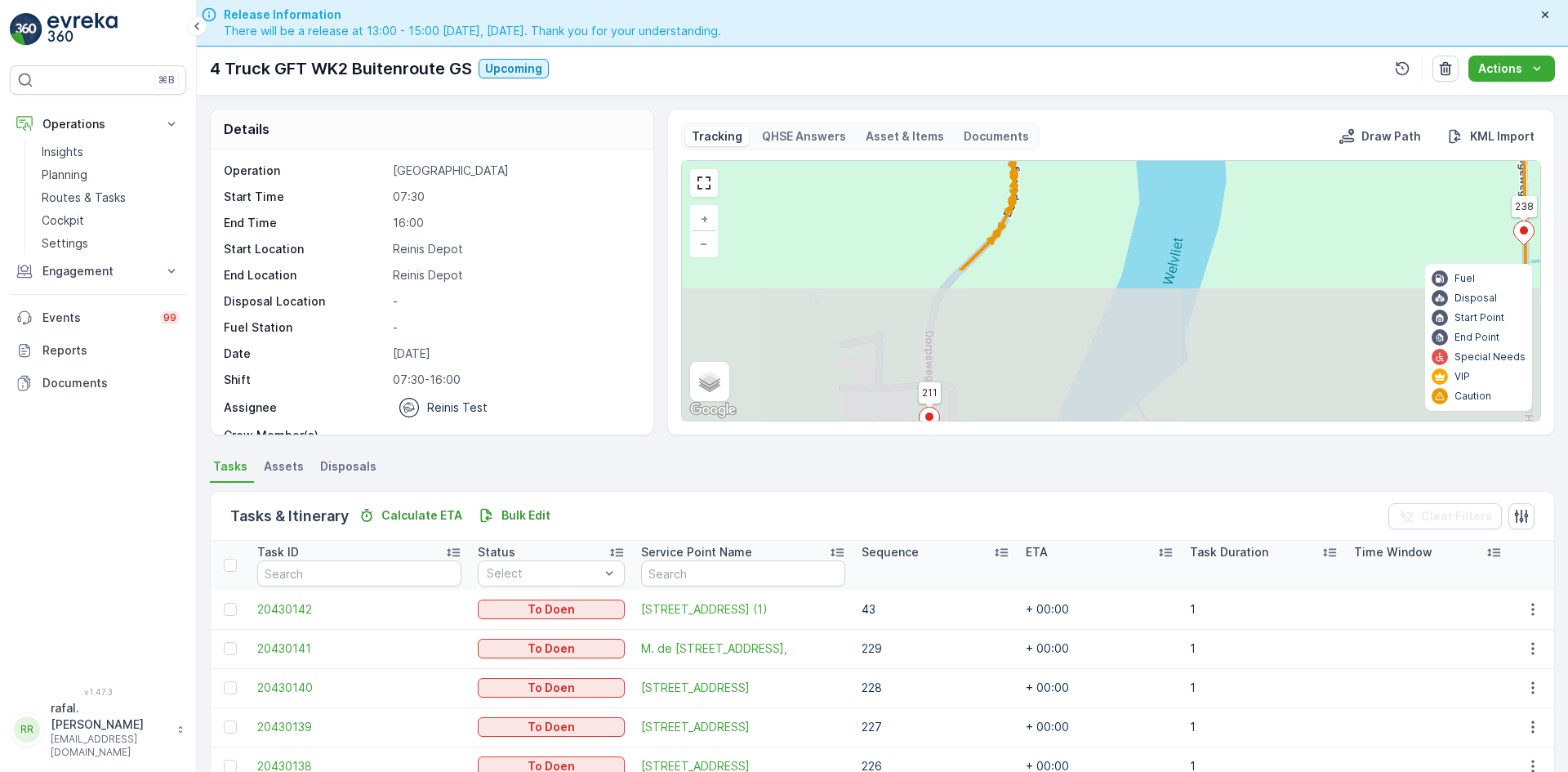
drag, startPoint x: 932, startPoint y: 236, endPoint x: 1120, endPoint y: 83, distance: 242.4
click at [1125, 57] on div "Routes & Tasks Route Detail Reinis ( +02:00 ) 4 Truck GFT WK2 Buitenroute GS Up…" at bounding box center [883, 386] width 1372 height 772
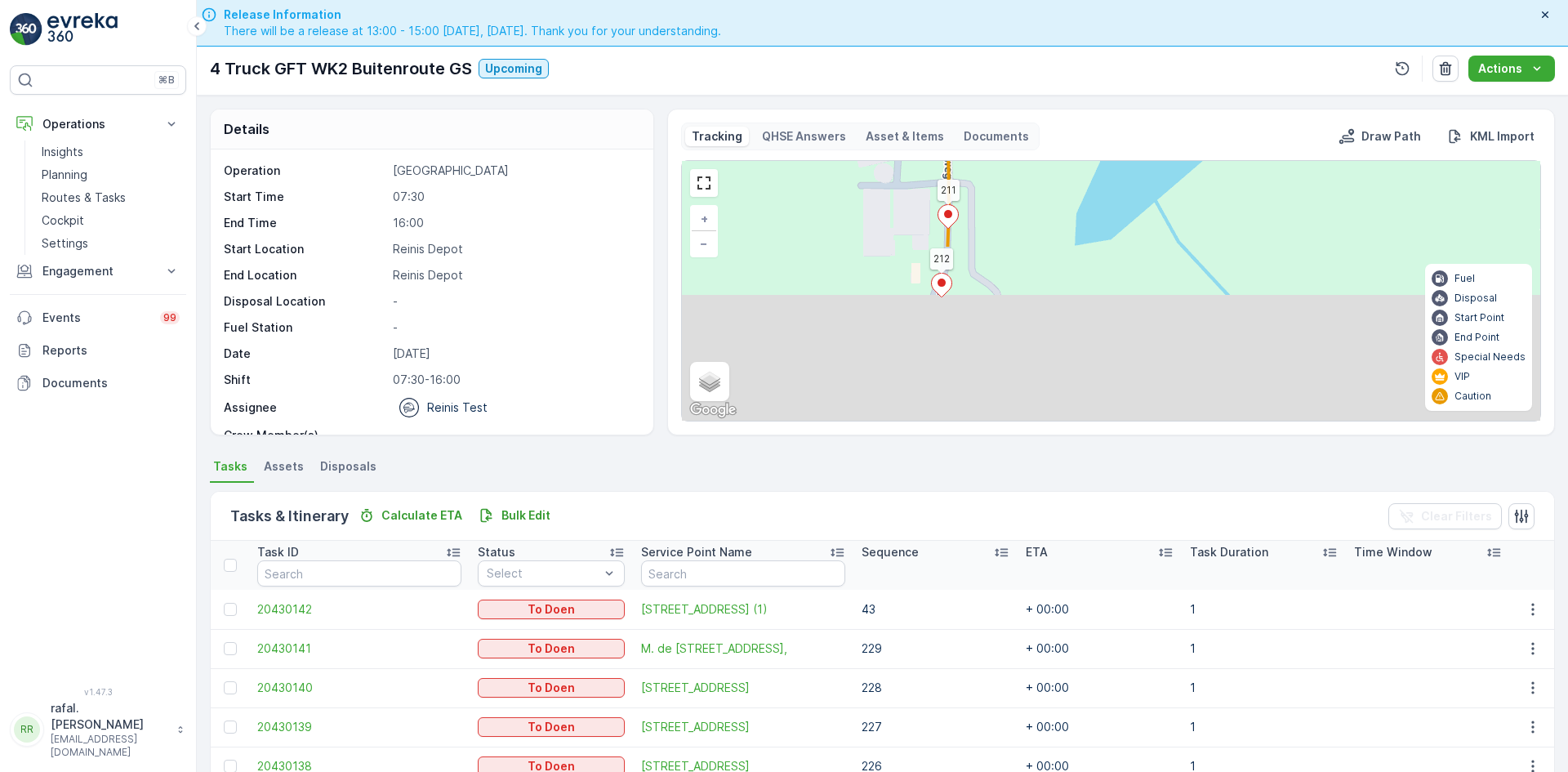
drag, startPoint x: 1069, startPoint y: 349, endPoint x: 1087, endPoint y: 140, distance: 209.8
click at [1087, 142] on div "Tracking QHSE Answers Asset & Items Documents Draw Path KML Import 3 2 2 2 2 6 …" at bounding box center [1111, 273] width 860 height 299
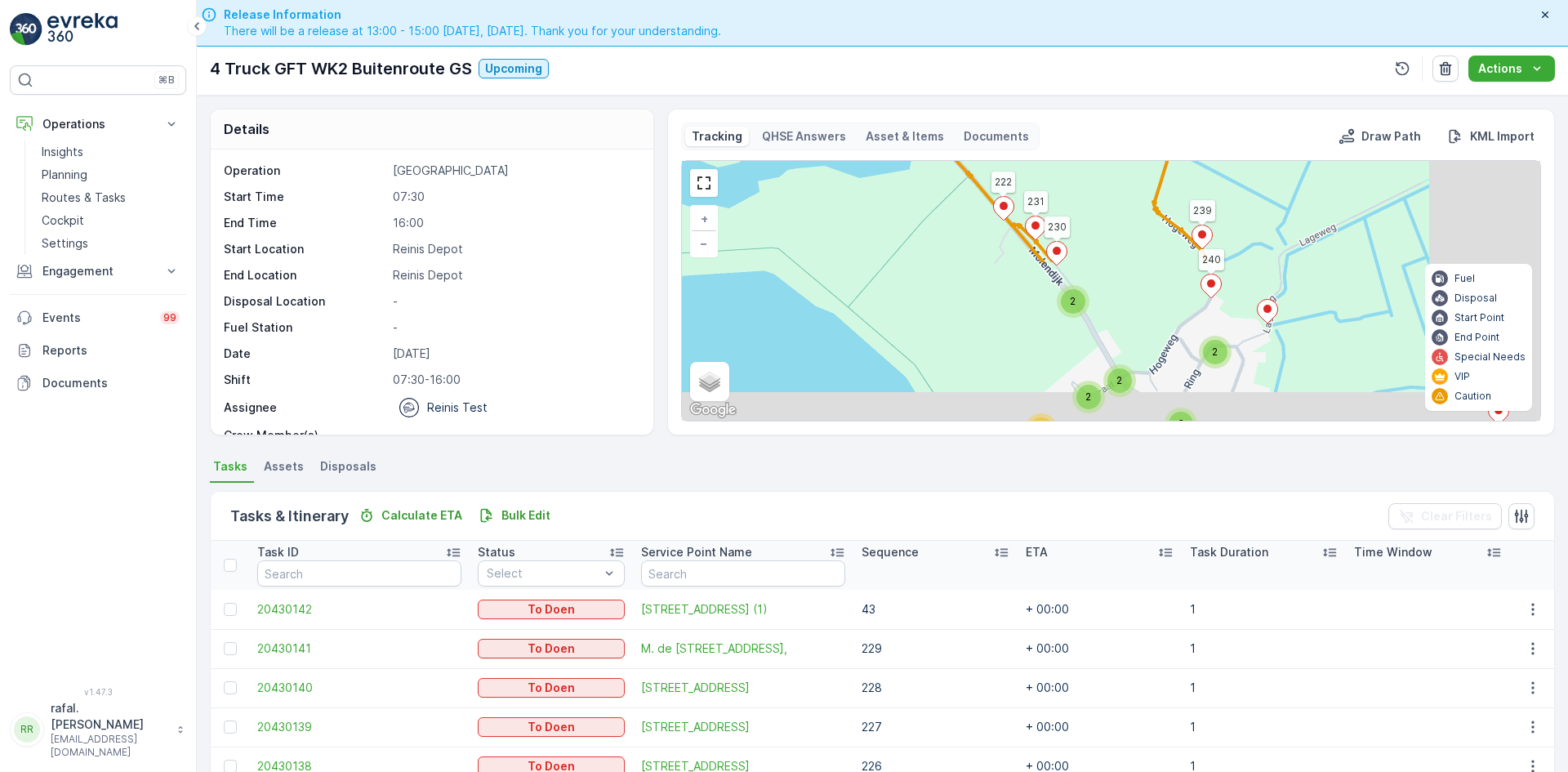
drag, startPoint x: 1203, startPoint y: 323, endPoint x: 1014, endPoint y: 82, distance: 306.3
click at [1014, 82] on div "Routes & Tasks Route Detail Reinis ( +02:00 ) 4 Truck GFT WK2 Buitenroute GS Up…" at bounding box center [883, 386] width 1372 height 772
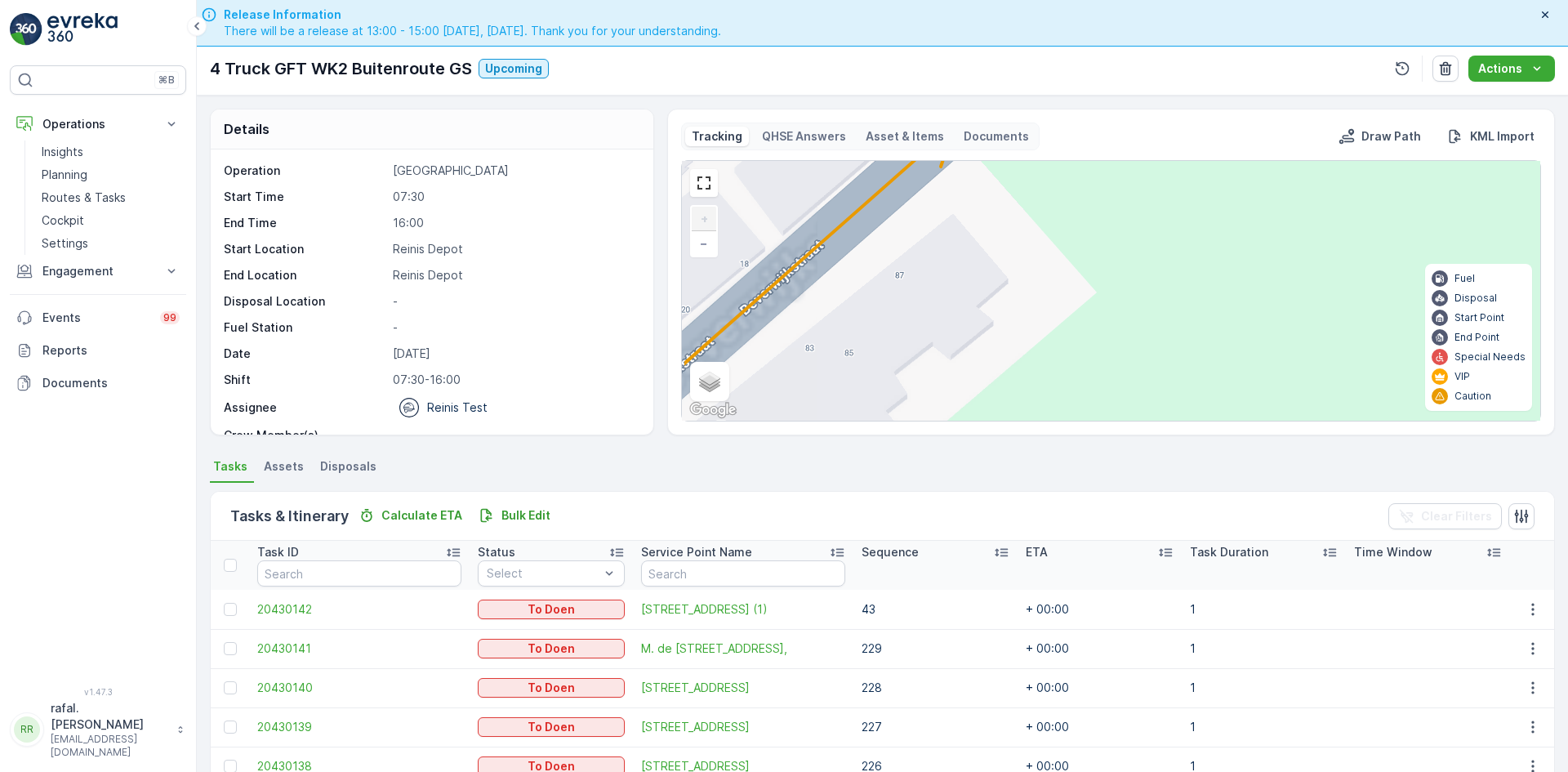
drag, startPoint x: 930, startPoint y: 319, endPoint x: 1330, endPoint y: 167, distance: 427.9
click at [1330, 167] on div "2 2 2 2 2 2 2 2 2 2 2 3 2 2 6 3 3 2 2 245 246 44 1 233 168 141 130 306 305 279 …" at bounding box center [1111, 290] width 859 height 260
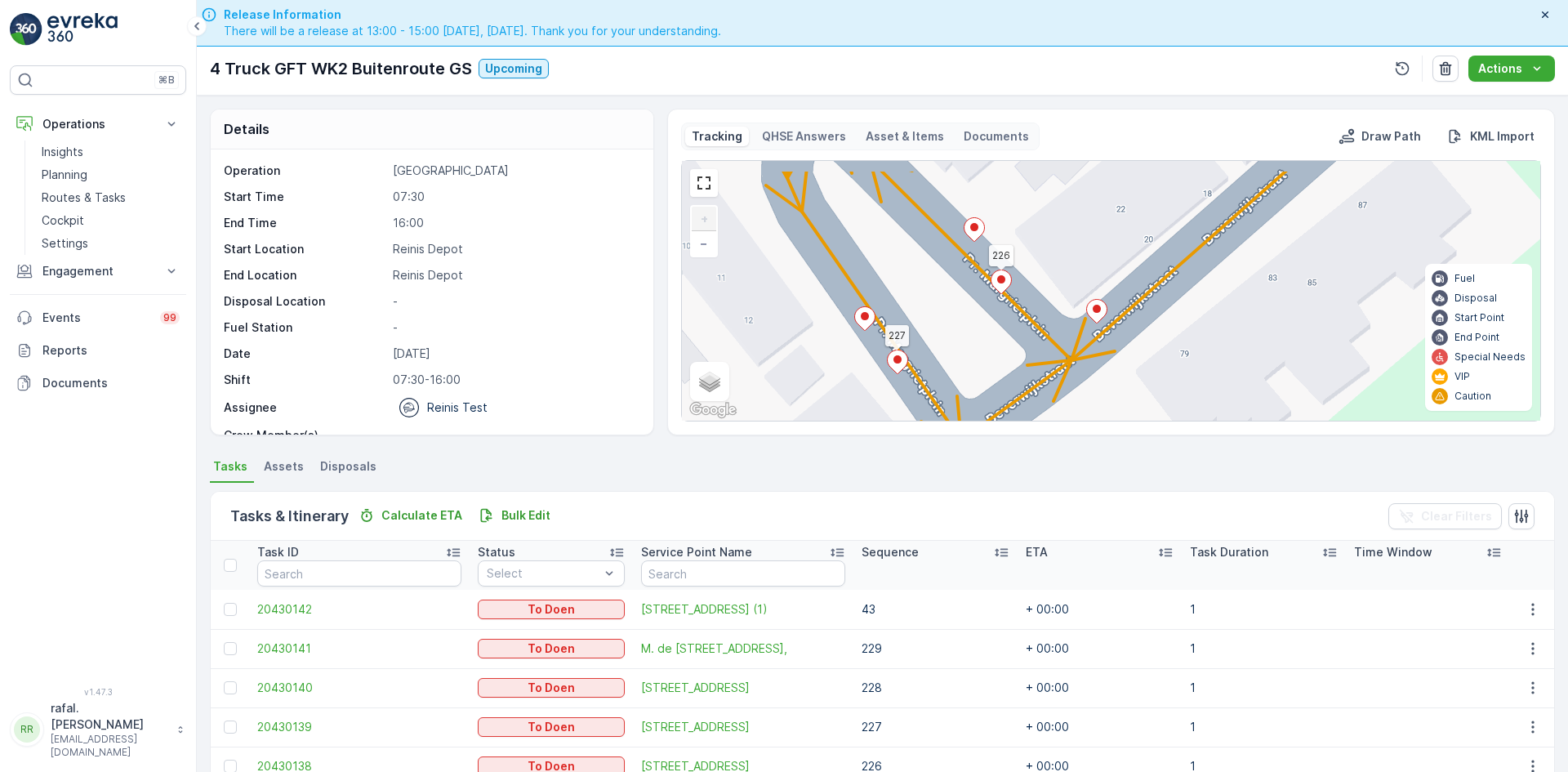
drag, startPoint x: 961, startPoint y: 222, endPoint x: 1113, endPoint y: 259, distance: 156.4
click at [1113, 259] on div "2 2 2 2 2 2 2 2 2 2 2 3 2 2 6 3 3 2 2 245 246 44 1 233 168 141 130 306 305 279 …" at bounding box center [1111, 290] width 859 height 260
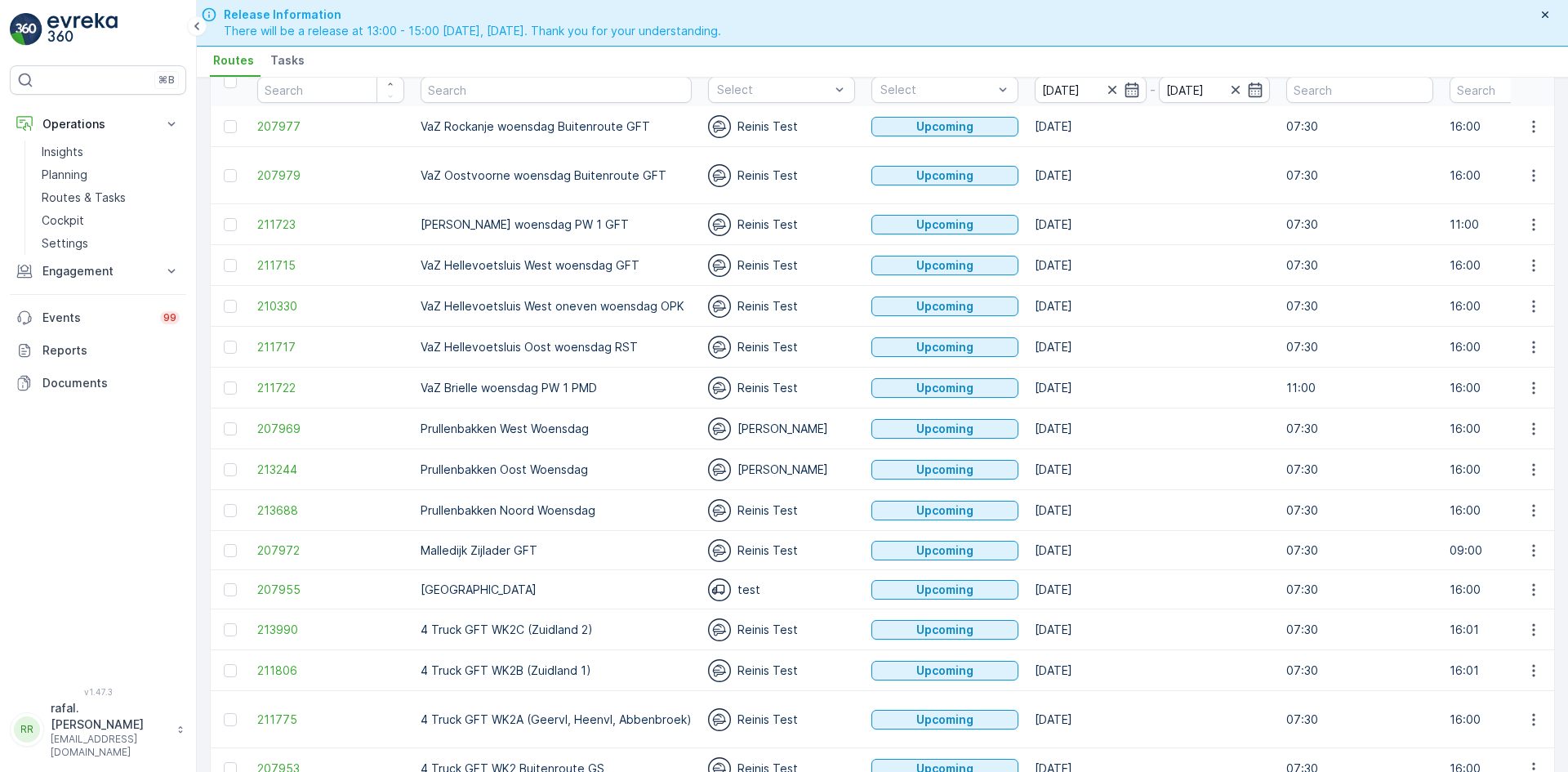
scroll to position [153, 0]
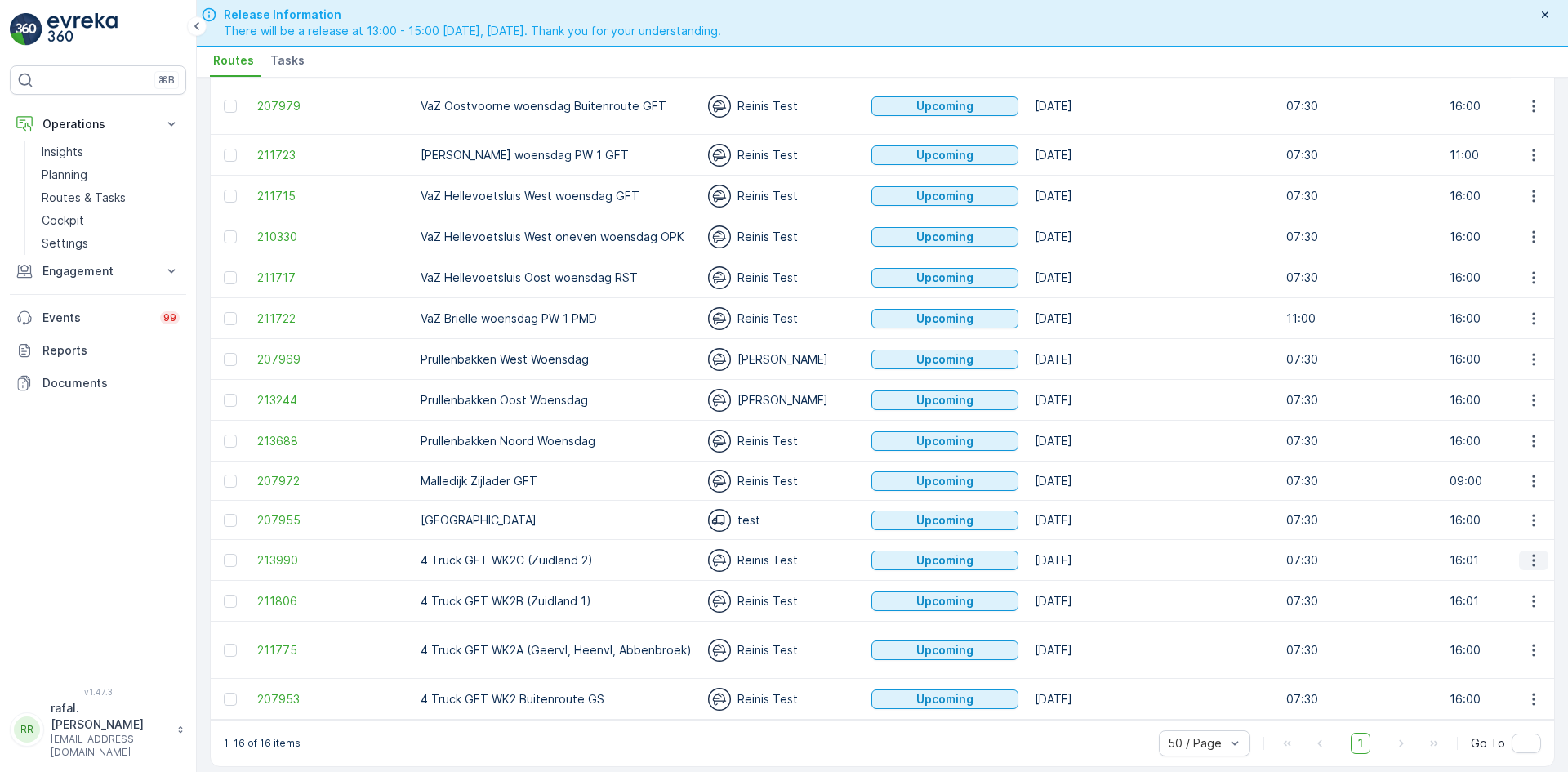
click at [1537, 552] on icon "button" at bounding box center [1534, 560] width 16 height 16
click at [1508, 568] on span "See More Details" at bounding box center [1496, 569] width 95 height 16
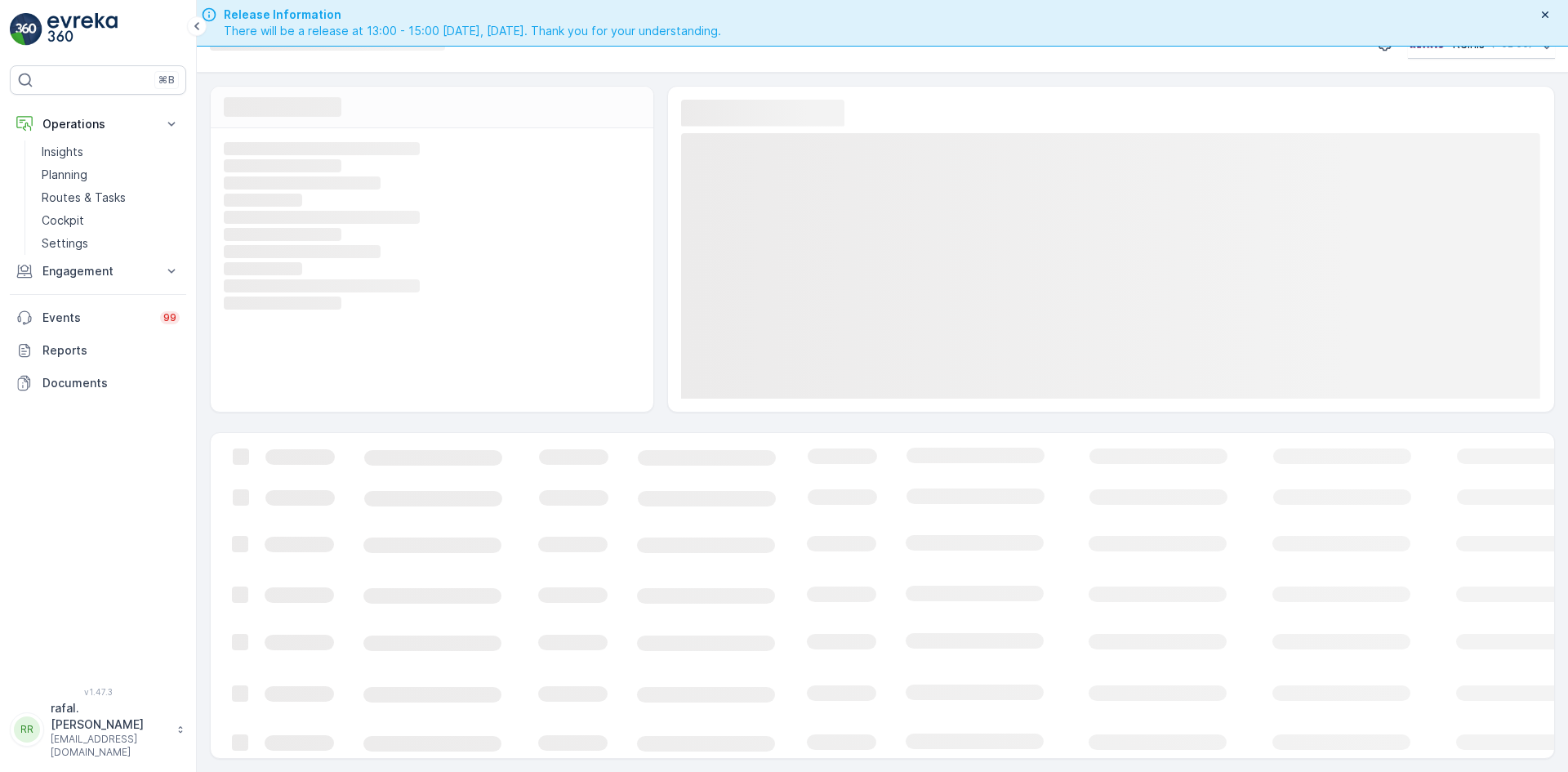
scroll to position [47, 0]
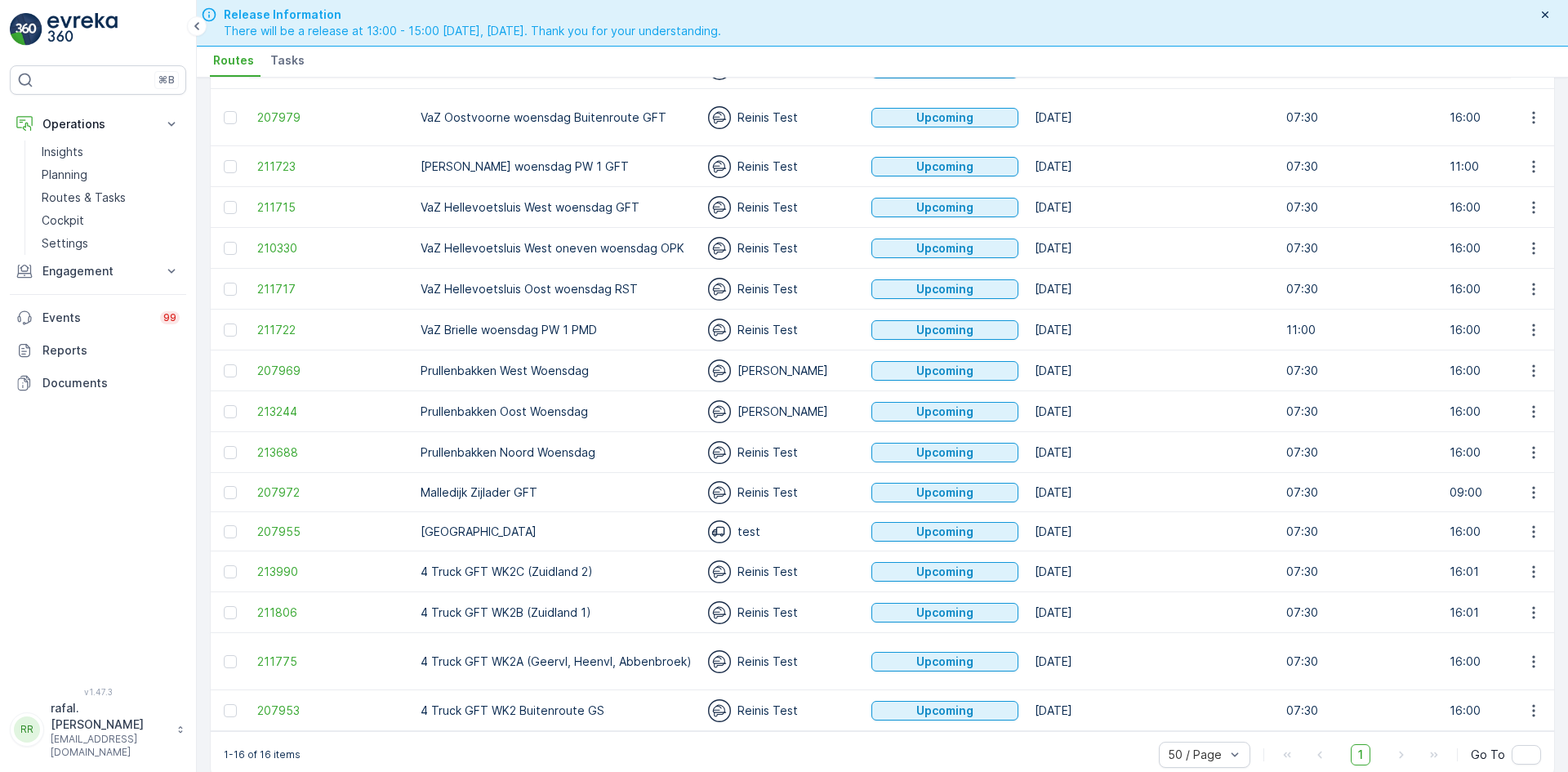
scroll to position [153, 0]
